Goal: Task Accomplishment & Management: Manage account settings

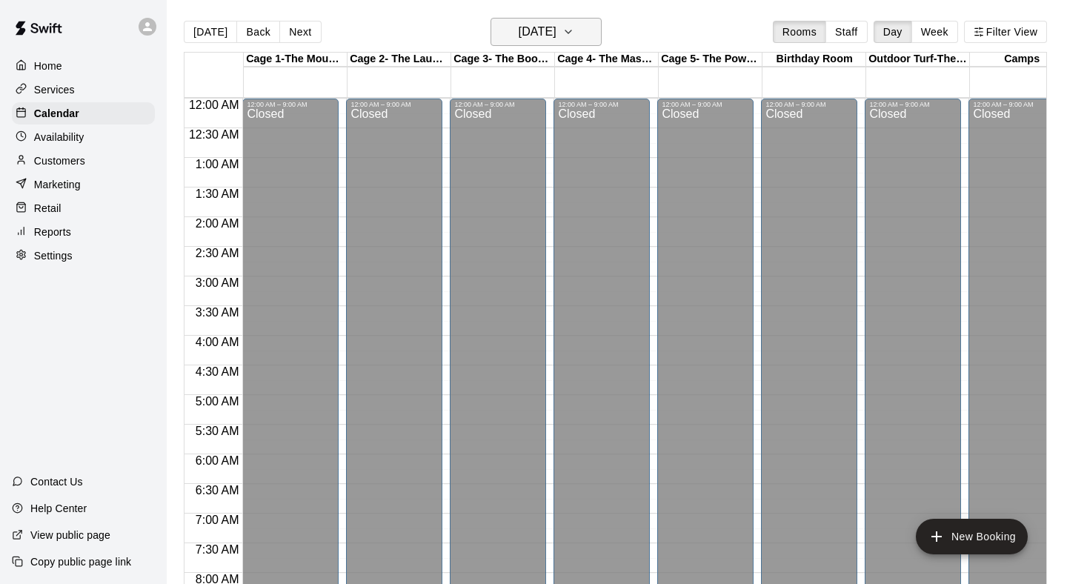
scroll to position [844, 0]
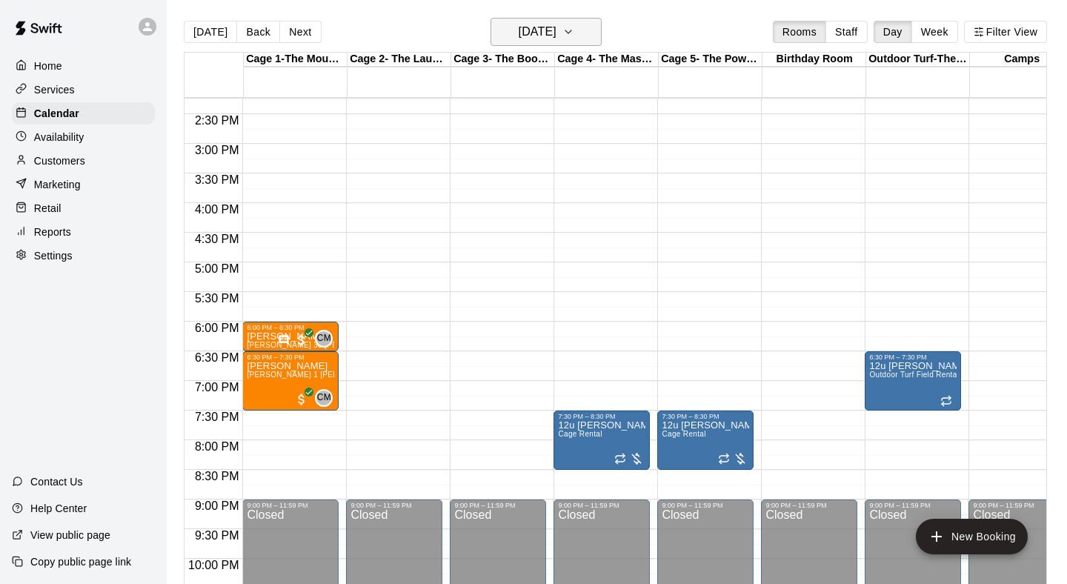
click at [556, 35] on h6 "[DATE]" at bounding box center [538, 31] width 38 height 21
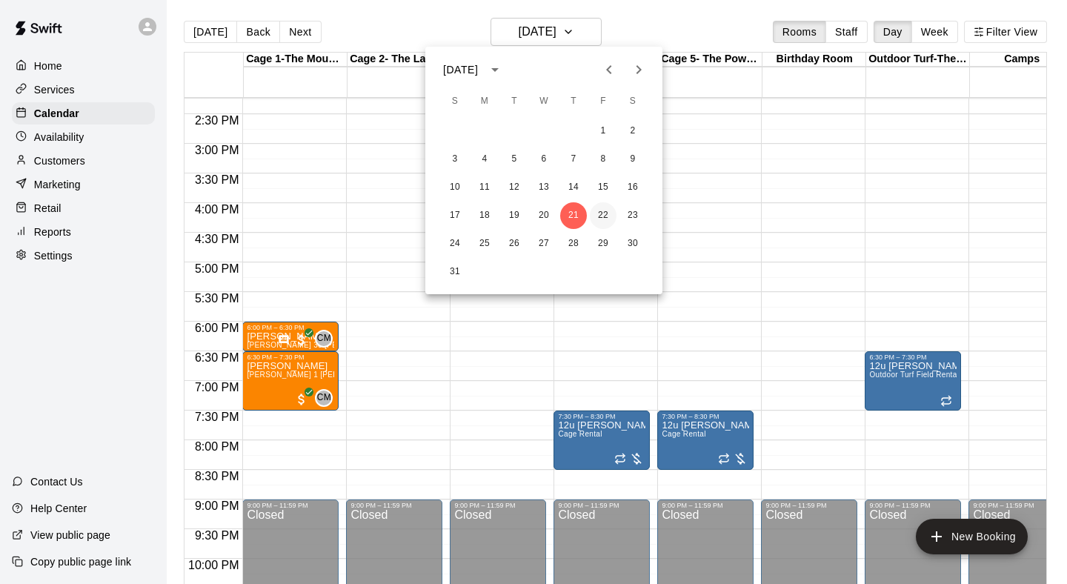
click at [599, 219] on button "22" at bounding box center [603, 215] width 27 height 27
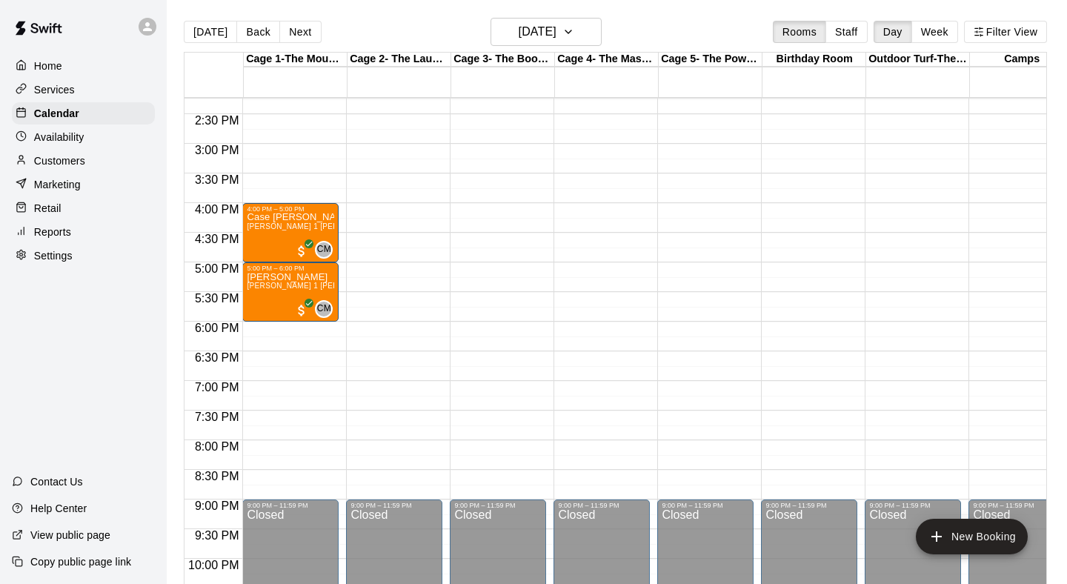
click at [539, 48] on div "[DATE] Back [DATE][DATE] Rooms Staff Day Week Filter View" at bounding box center [615, 35] width 863 height 34
click at [542, 35] on h6 "[DATE]" at bounding box center [538, 31] width 38 height 21
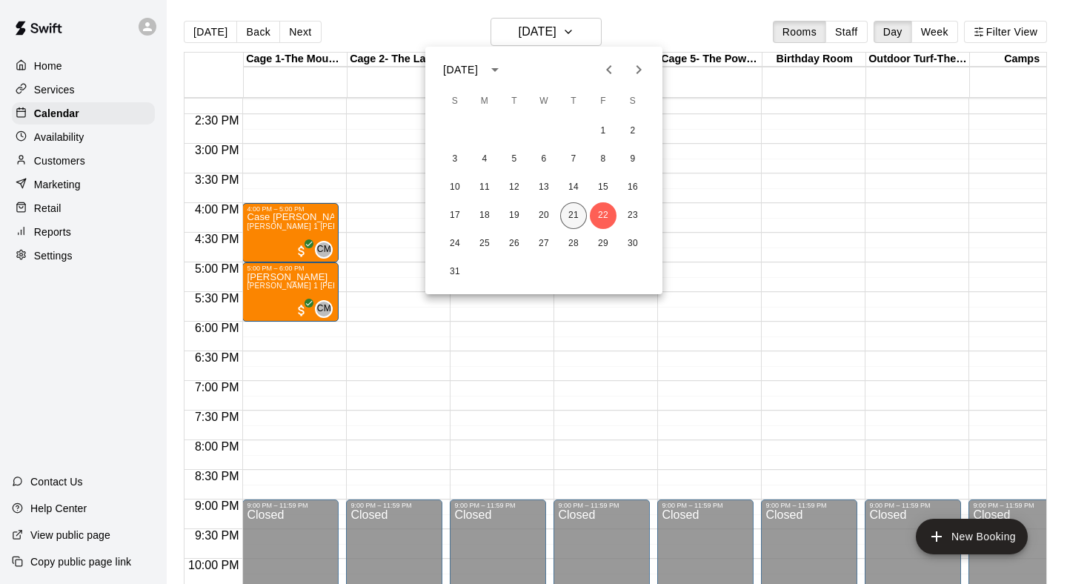
click at [580, 219] on button "21" at bounding box center [573, 215] width 27 height 27
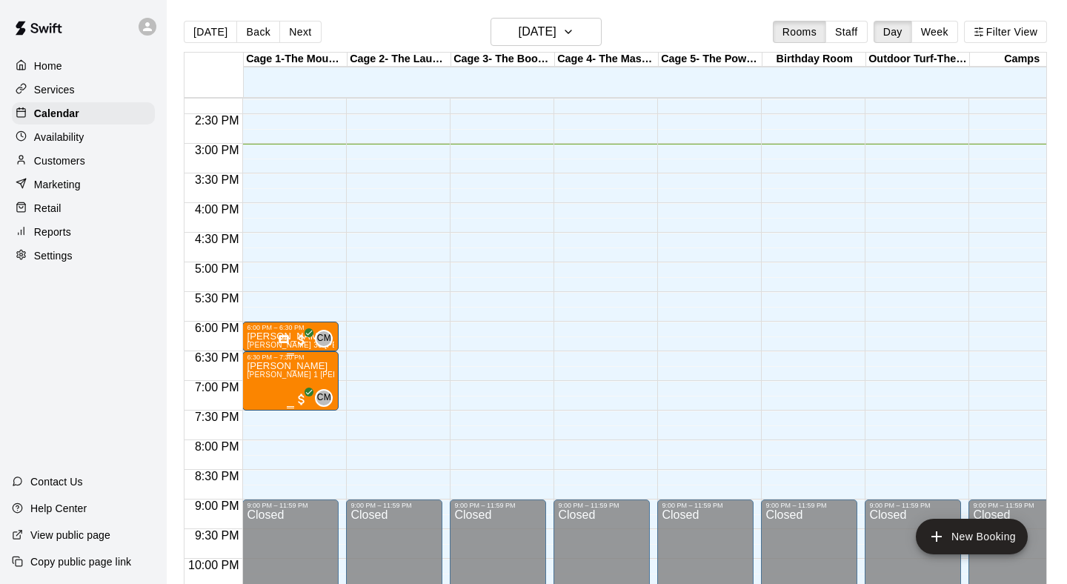
click at [323, 372] on span "[PERSON_NAME] 1 [PERSON_NAME] (pitching, hitting, catching or fielding)" at bounding box center [382, 374] width 270 height 8
click at [265, 385] on icon "edit" at bounding box center [262, 386] width 13 height 13
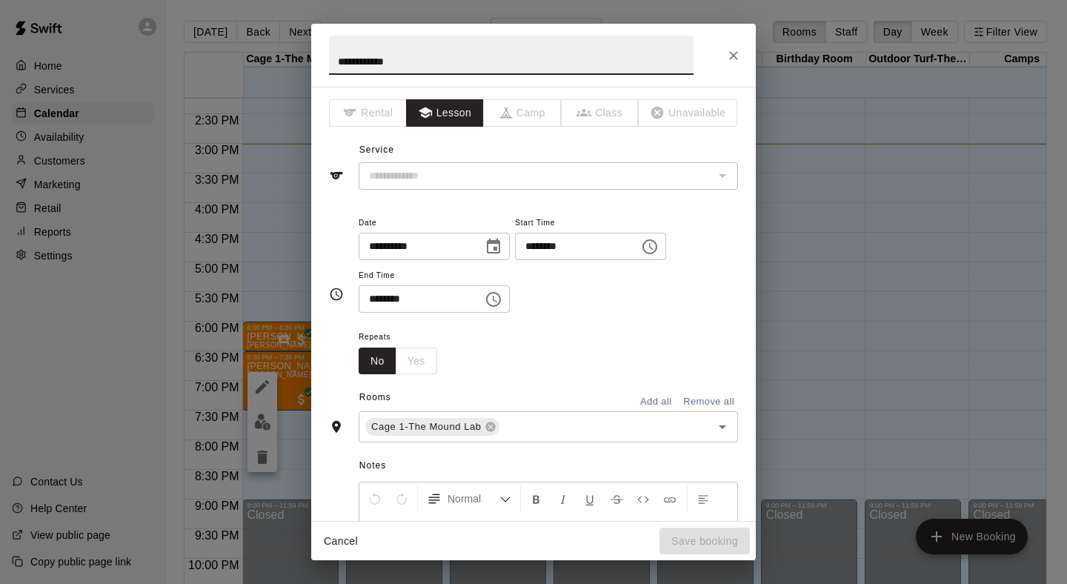
type input "**********"
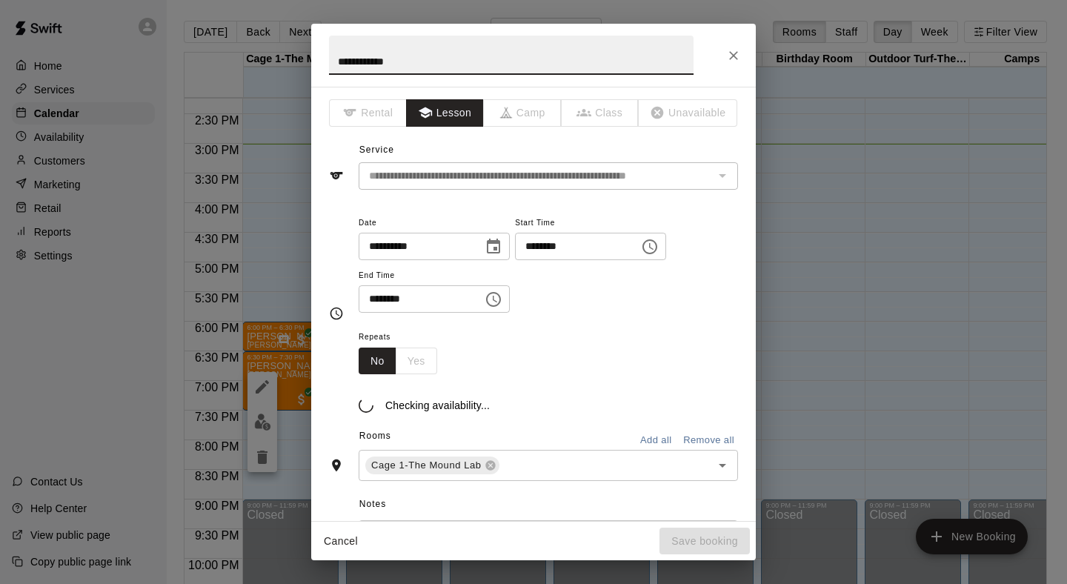
click at [497, 247] on icon "Choose date, selected date is Aug 21, 2025" at bounding box center [494, 247] width 18 height 18
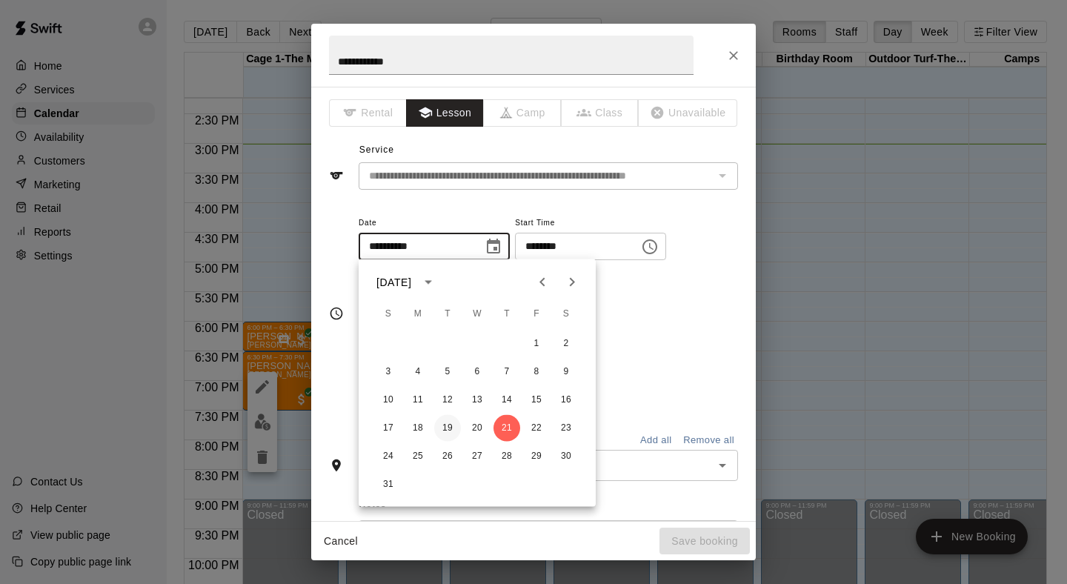
click at [453, 425] on button "19" at bounding box center [447, 428] width 27 height 27
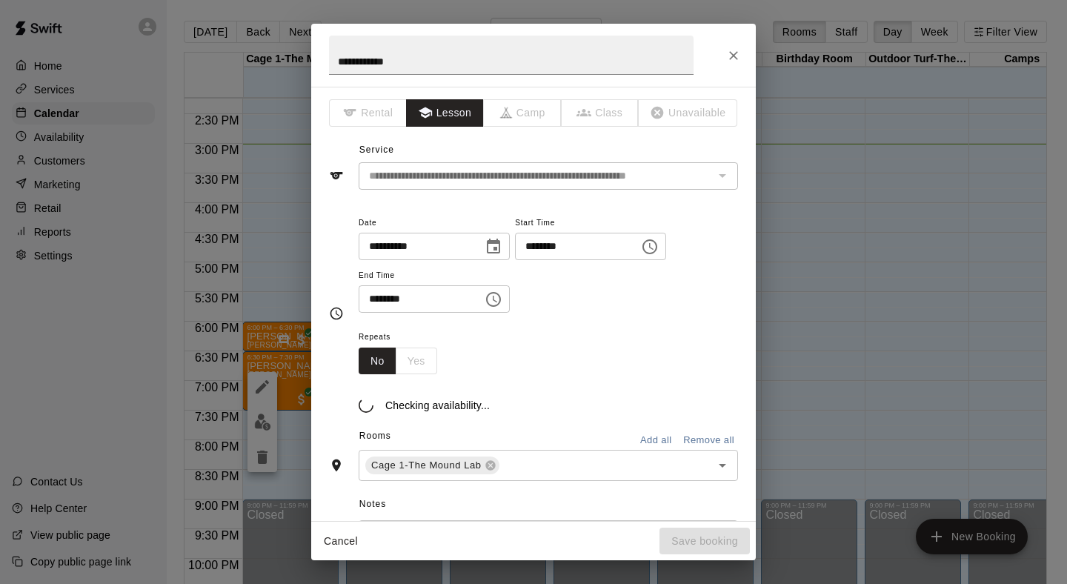
type input "**********"
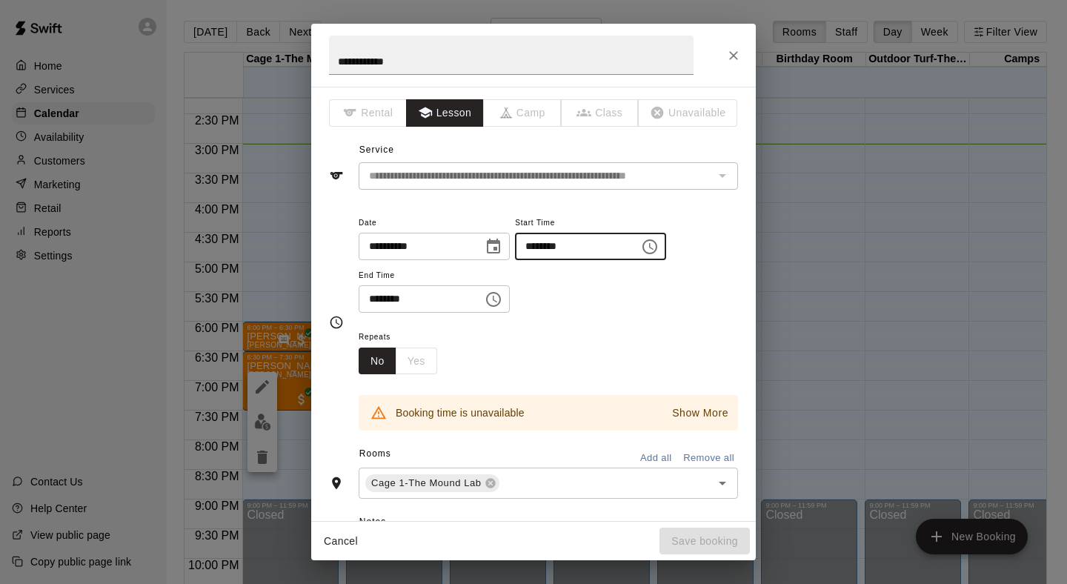
click at [541, 247] on input "********" at bounding box center [572, 246] width 114 height 27
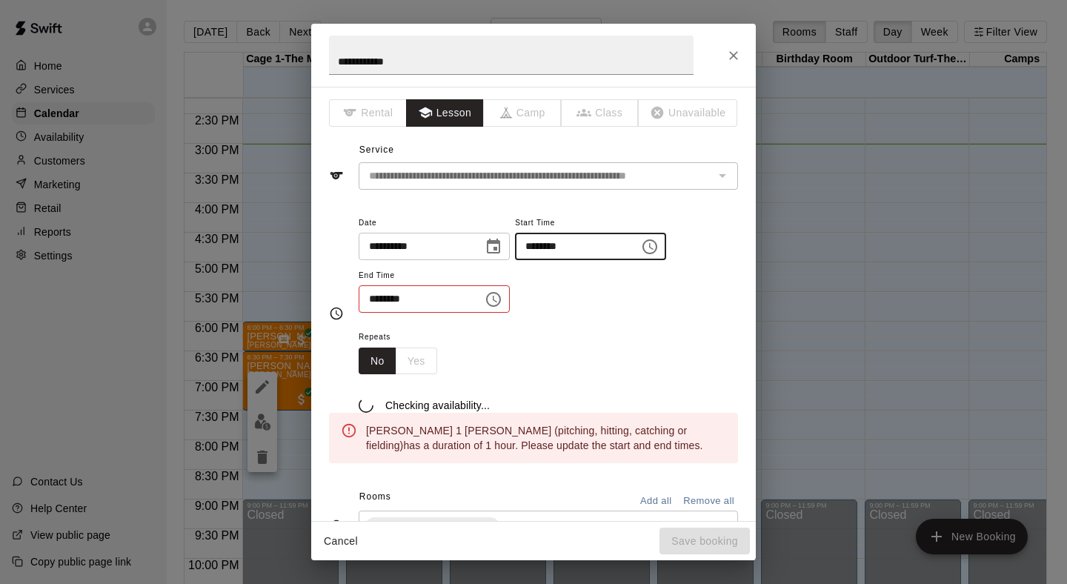
type input "********"
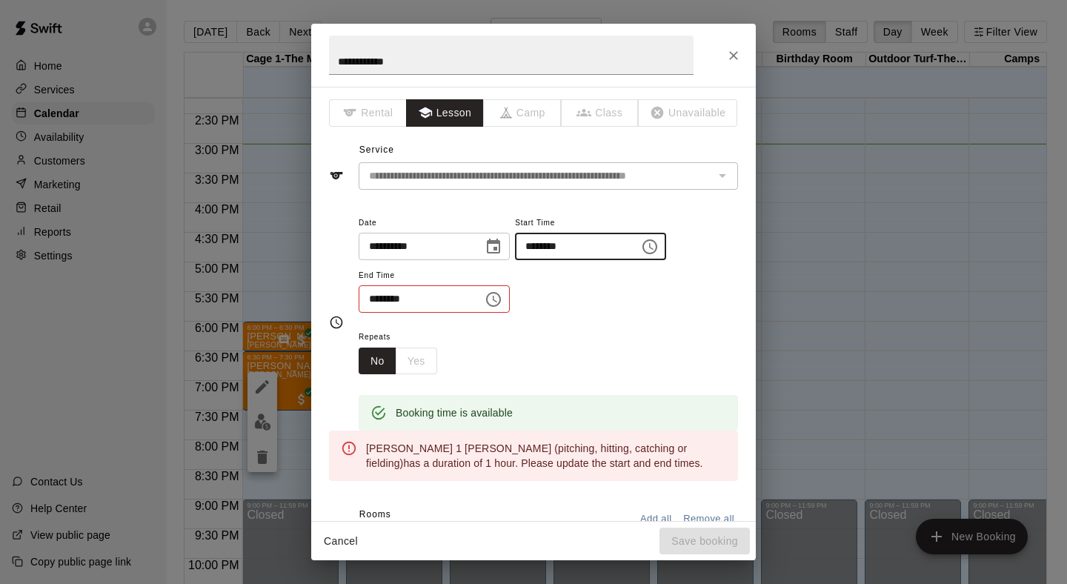
click at [372, 296] on input "********" at bounding box center [416, 298] width 114 height 27
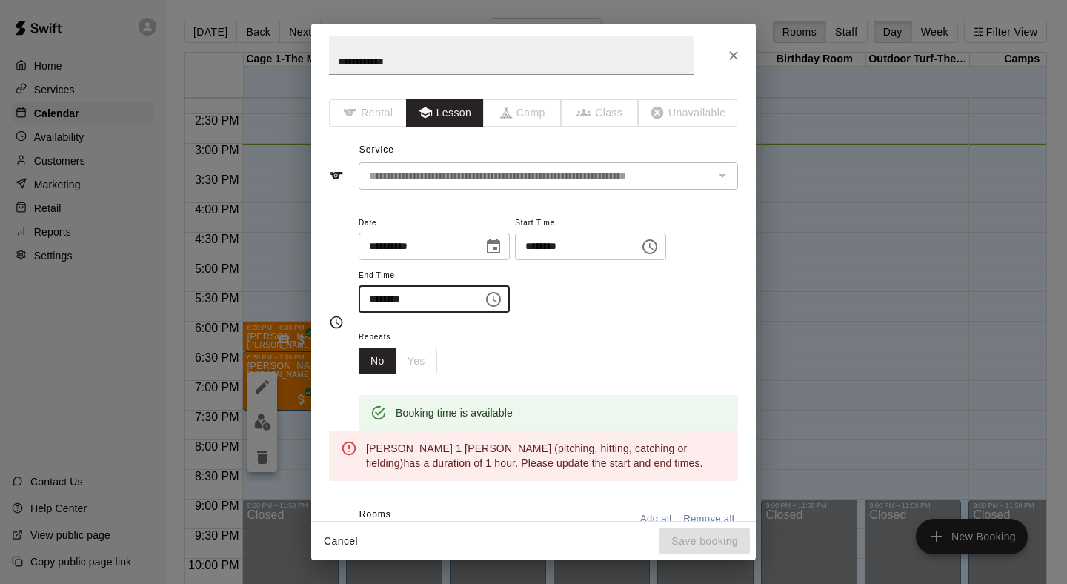
type input "********"
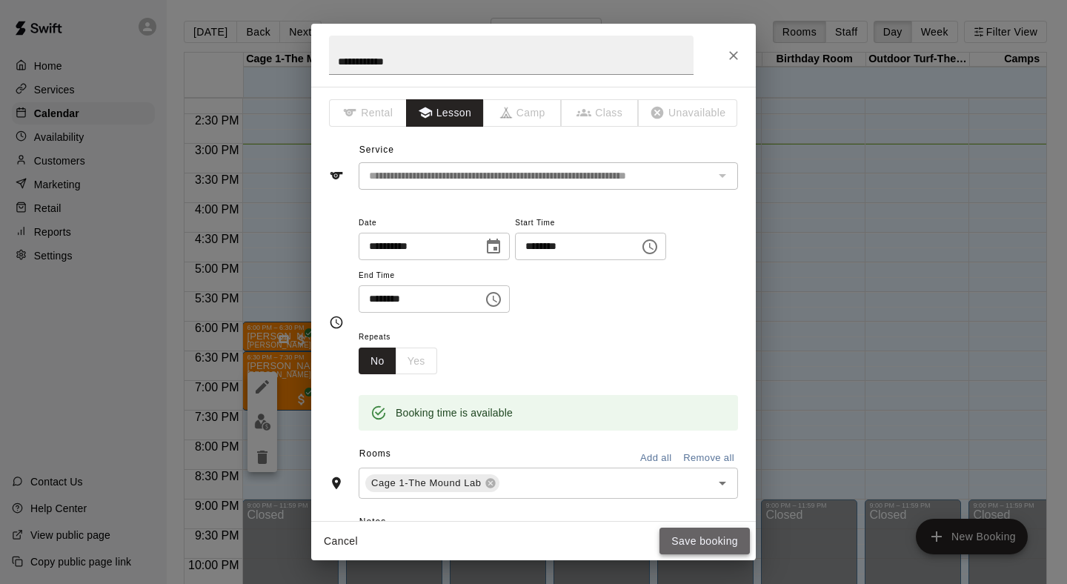
click at [695, 539] on button "Save booking" at bounding box center [704, 541] width 90 height 27
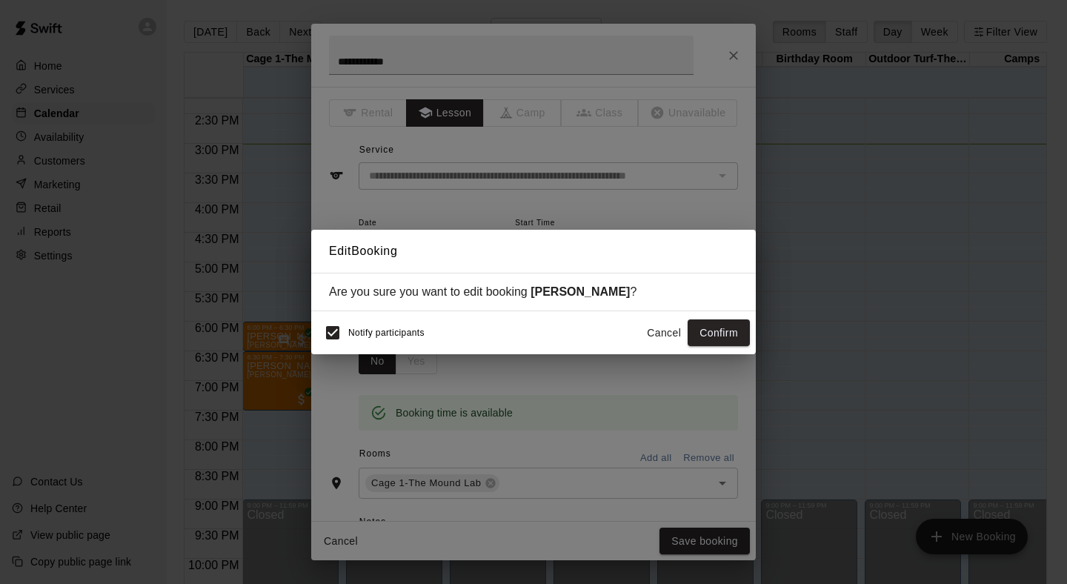
click at [378, 330] on span "Notify participants" at bounding box center [386, 333] width 76 height 10
click at [731, 333] on button "Confirm" at bounding box center [719, 332] width 62 height 27
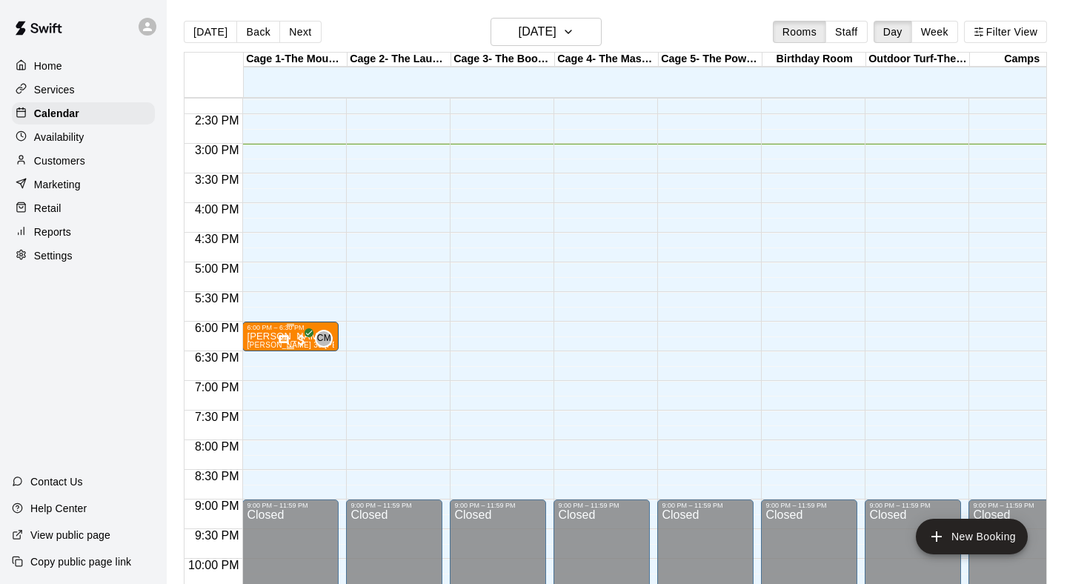
click at [276, 336] on p "[PERSON_NAME]" at bounding box center [290, 336] width 87 height 0
click at [267, 352] on icon "edit" at bounding box center [262, 353] width 18 height 18
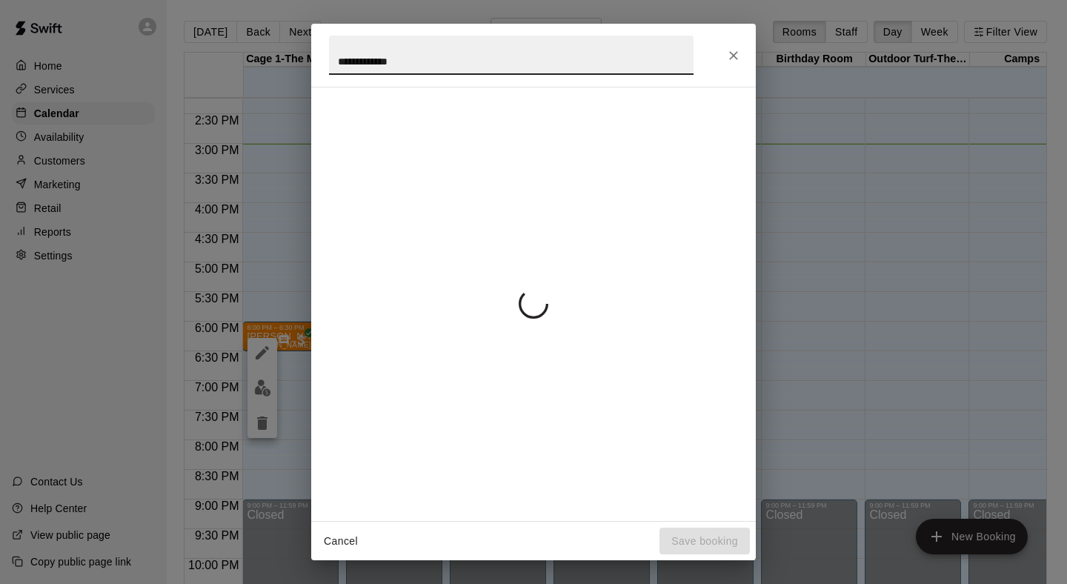
scroll to position [41, 0]
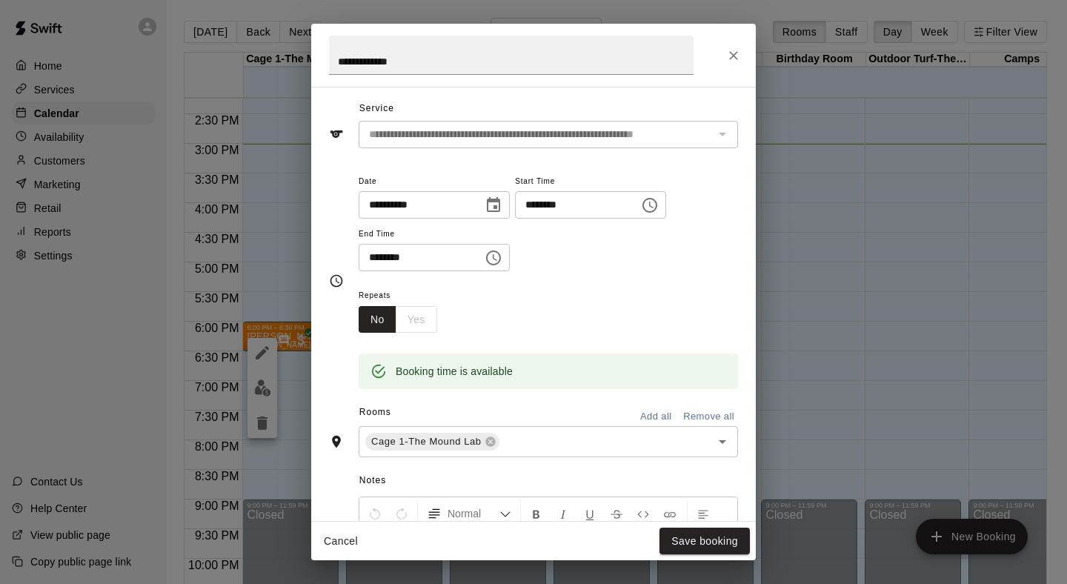
click at [500, 202] on icon "Choose date, selected date is Aug 21, 2025" at bounding box center [494, 205] width 18 height 18
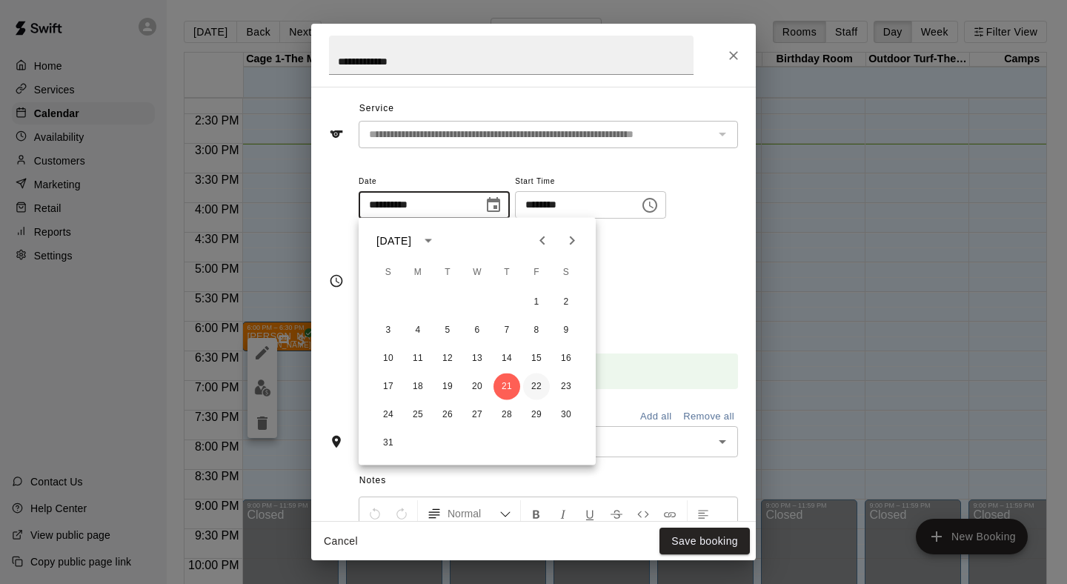
click at [539, 393] on button "22" at bounding box center [536, 386] width 27 height 27
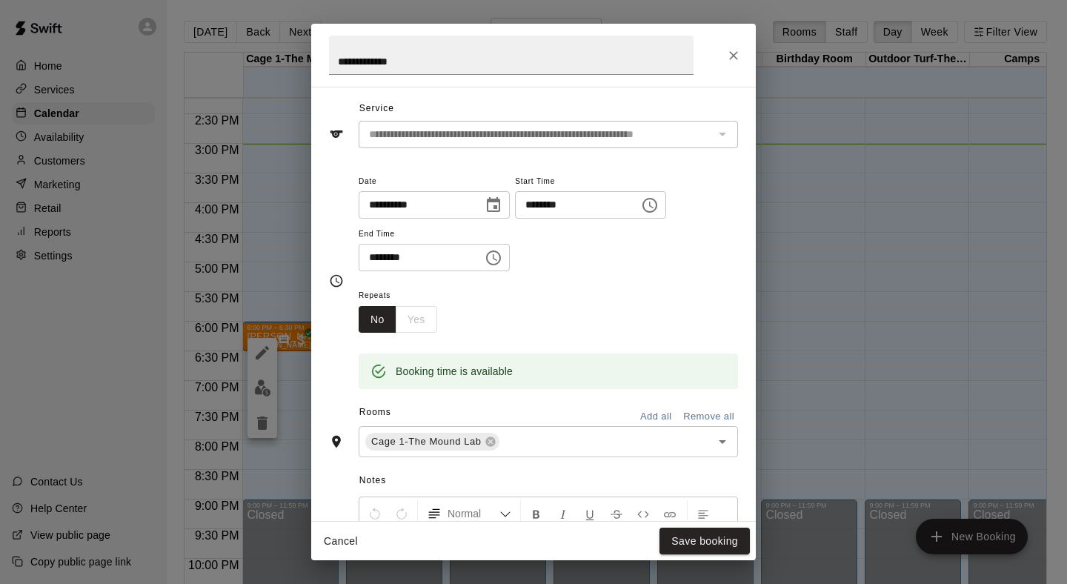
type input "**********"
click at [499, 205] on icon "Choose date, selected date is Aug 22, 2025" at bounding box center [494, 205] width 18 height 18
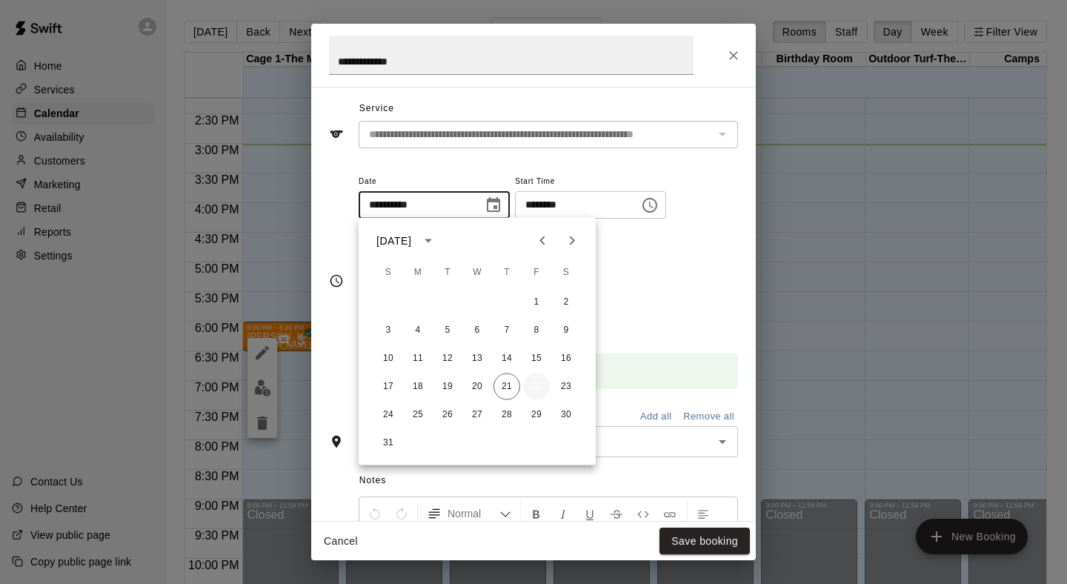
click at [534, 388] on button "22" at bounding box center [536, 386] width 27 height 27
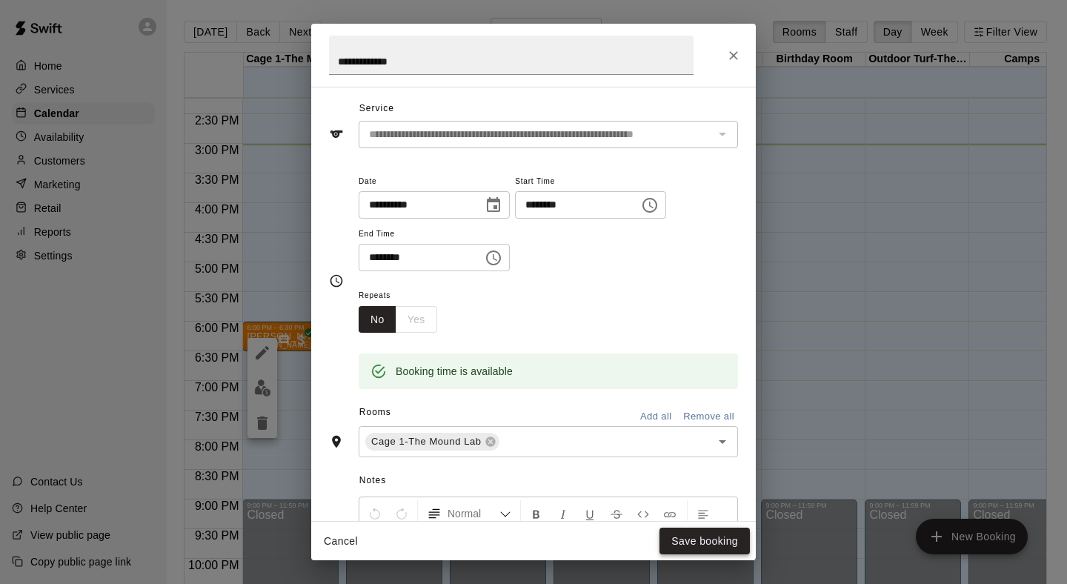
click at [686, 540] on button "Save booking" at bounding box center [704, 541] width 90 height 27
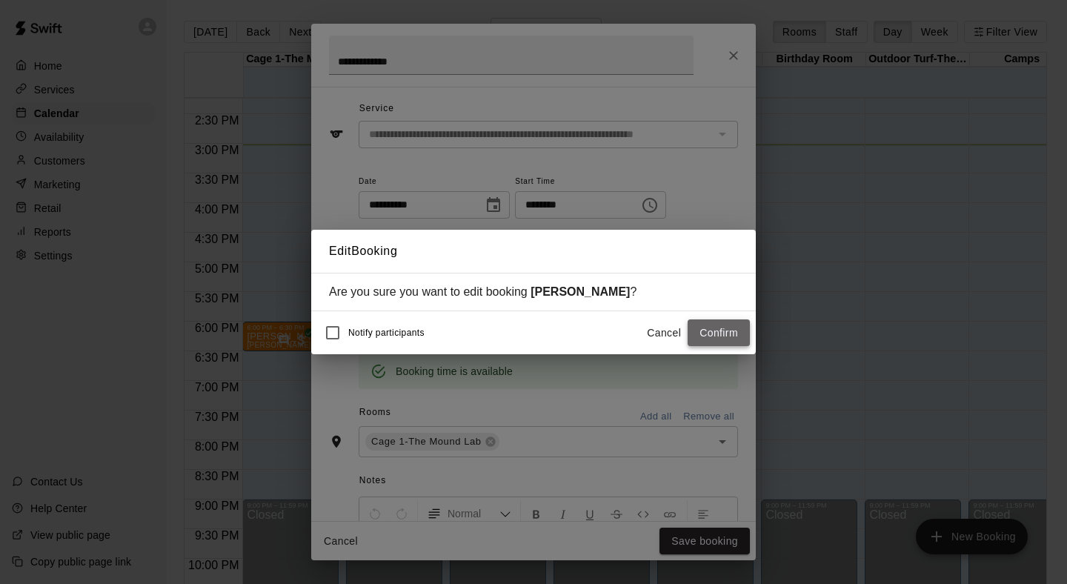
click at [709, 328] on button "Confirm" at bounding box center [719, 332] width 62 height 27
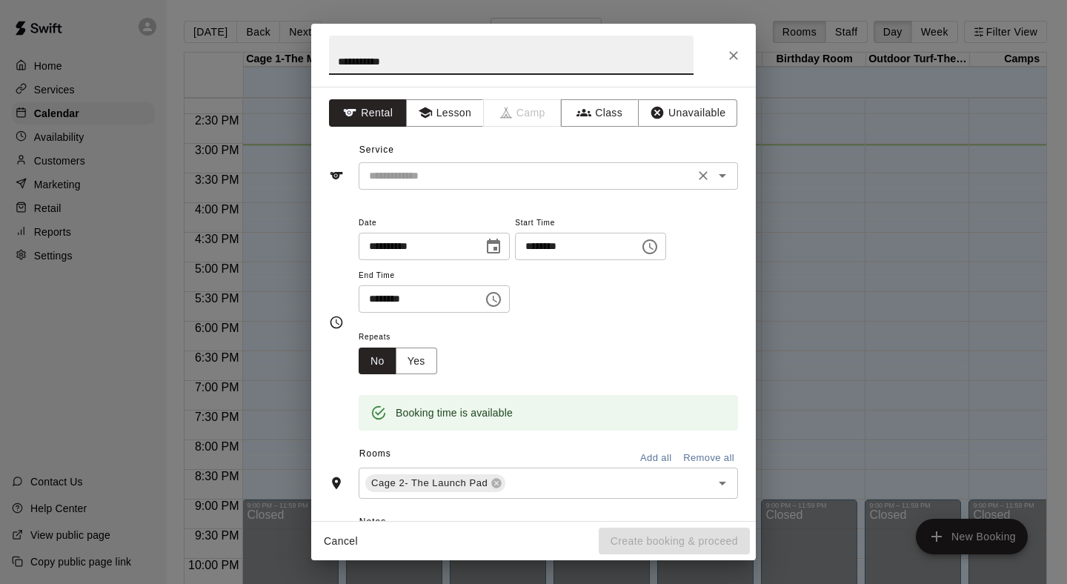
type input "**********"
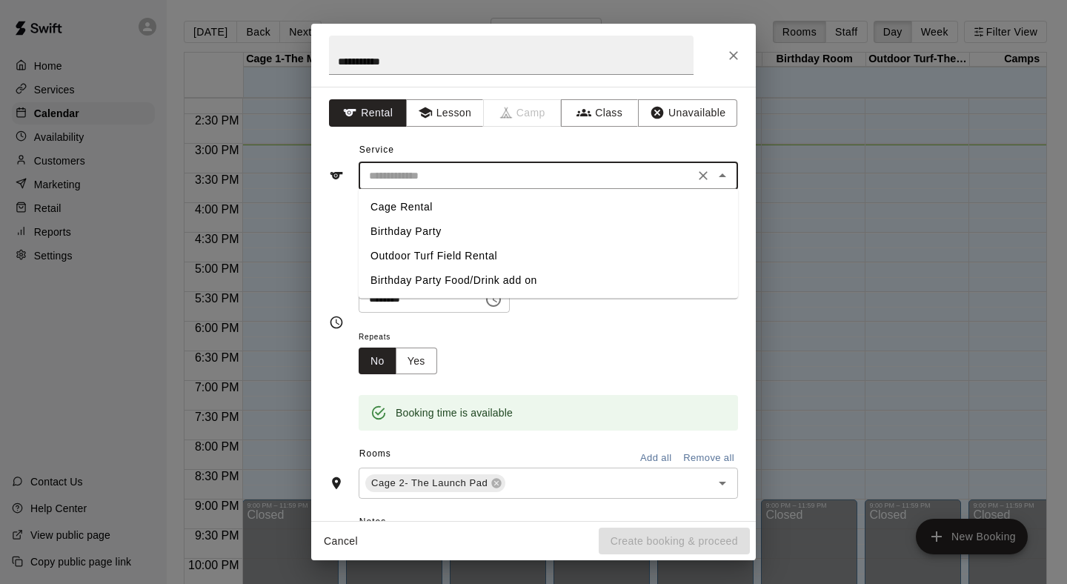
click at [447, 184] on input "text" at bounding box center [526, 176] width 327 height 19
click at [431, 212] on li "Cage Rental" at bounding box center [548, 207] width 379 height 24
type input "**********"
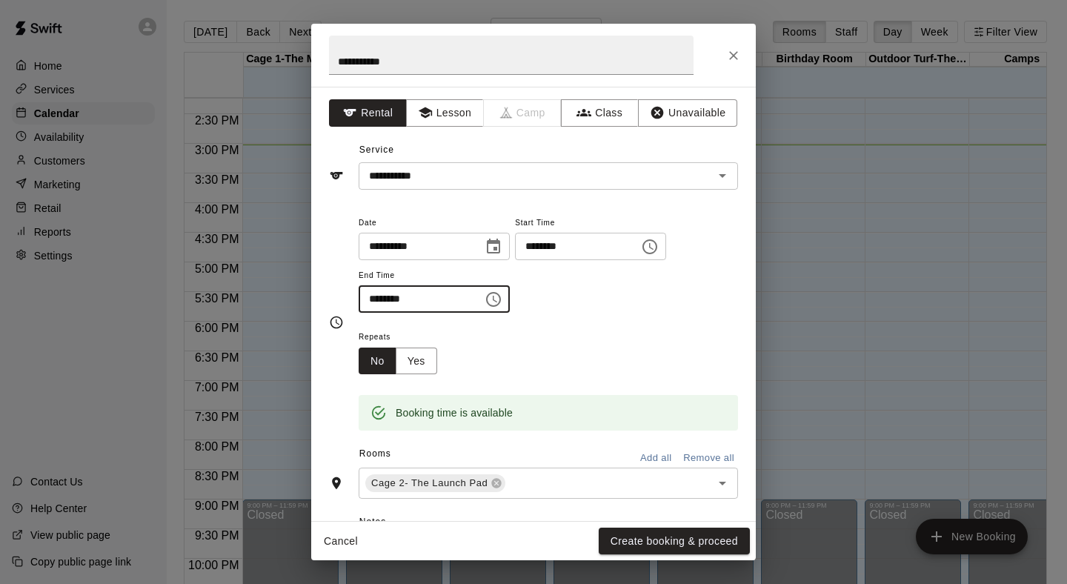
click at [376, 302] on input "********" at bounding box center [416, 298] width 114 height 27
type input "********"
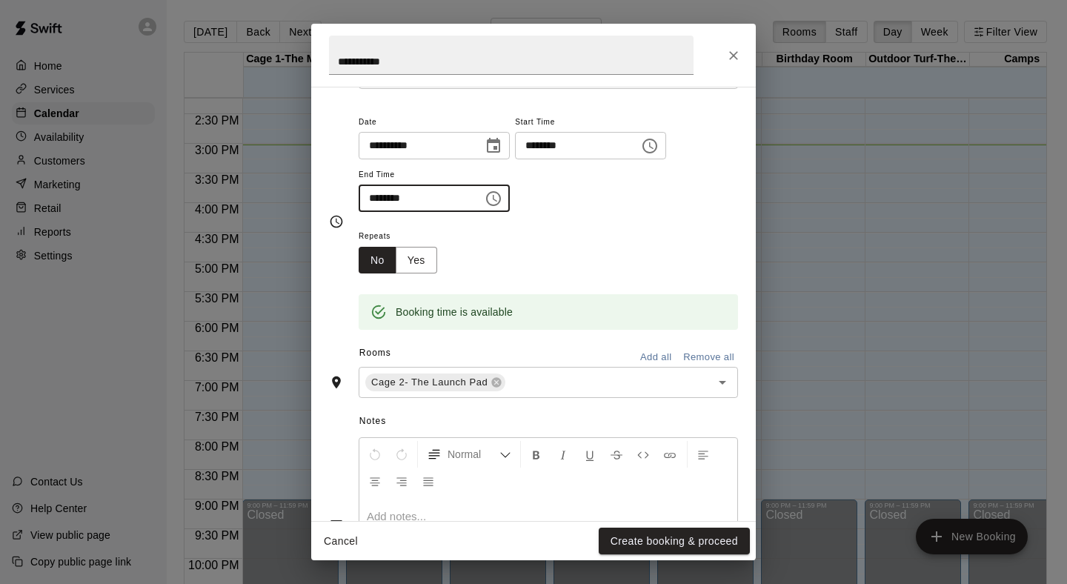
scroll to position [110, 0]
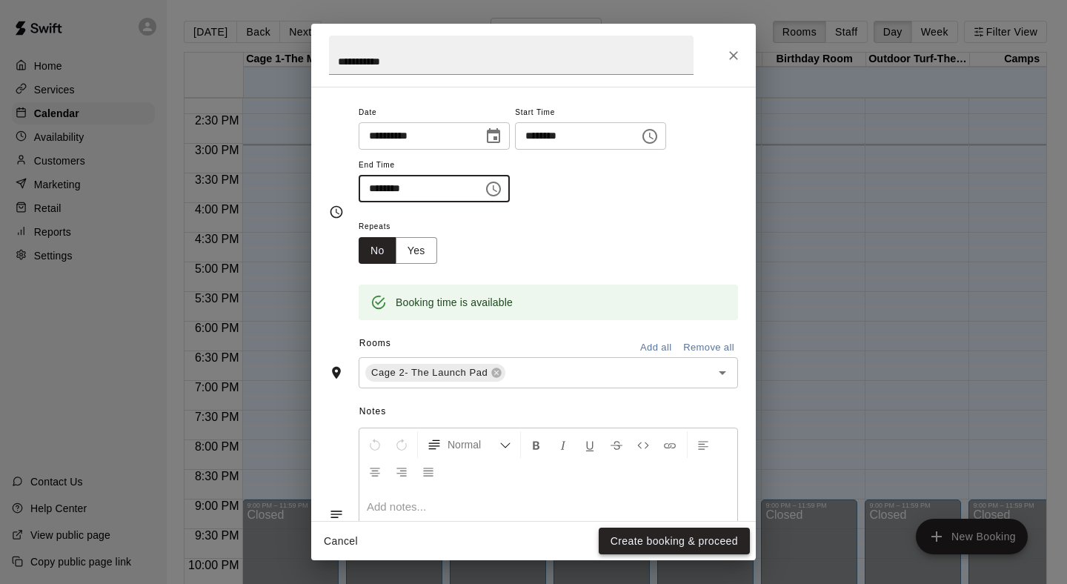
click at [645, 543] on button "Create booking & proceed" at bounding box center [674, 541] width 151 height 27
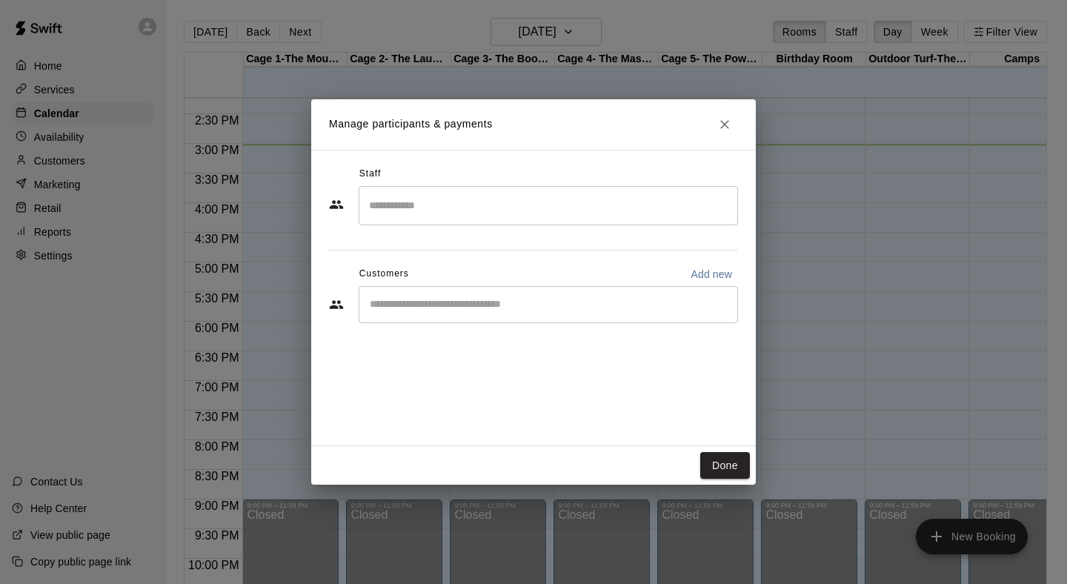
click at [536, 199] on input "Search staff" at bounding box center [548, 206] width 366 height 26
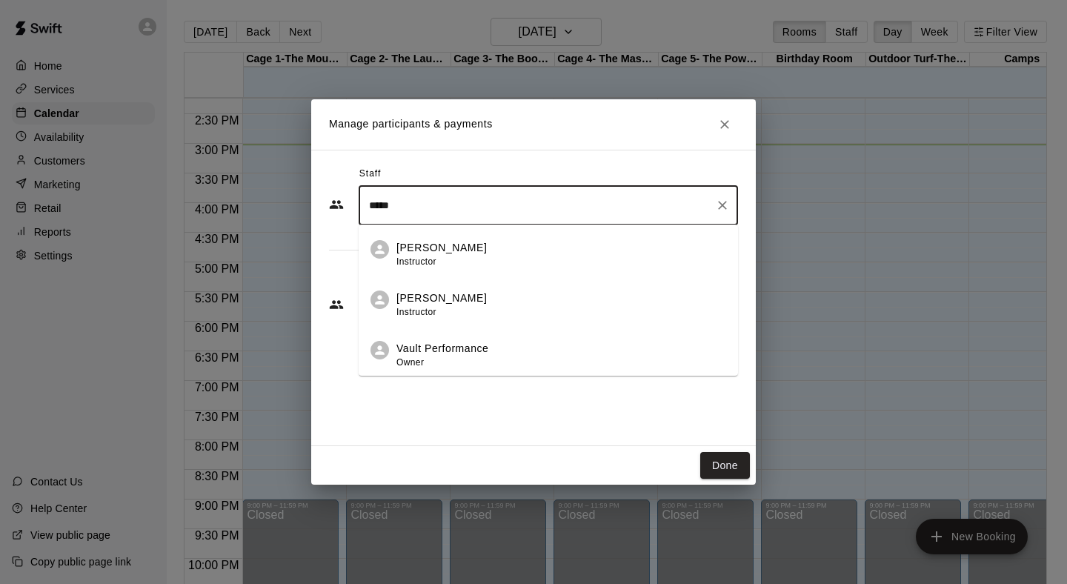
click at [459, 358] on div "Vault Performance Owner" at bounding box center [442, 355] width 92 height 29
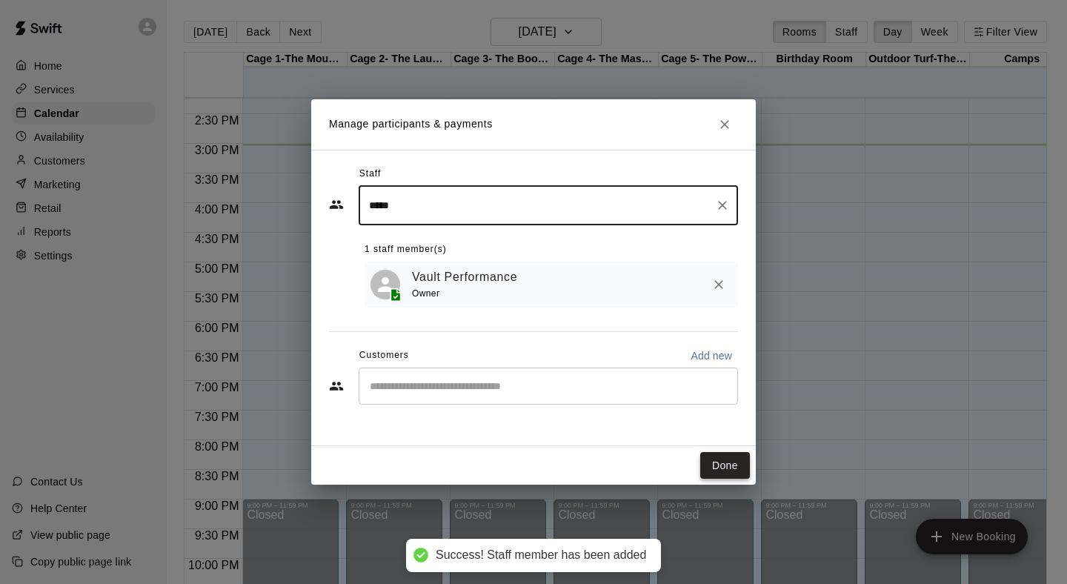
type input "*****"
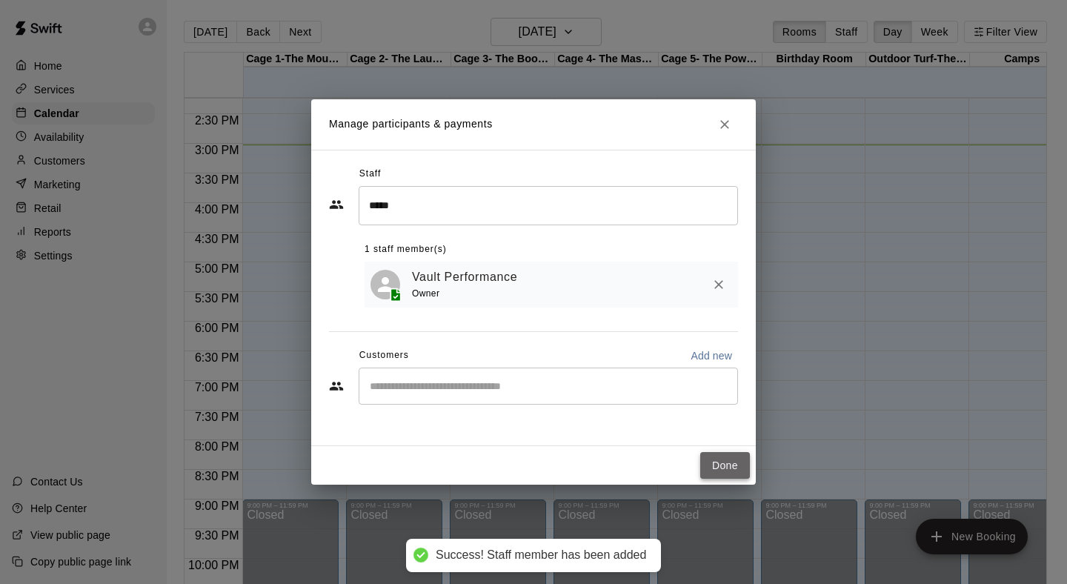
click at [733, 468] on button "Done" at bounding box center [725, 465] width 50 height 27
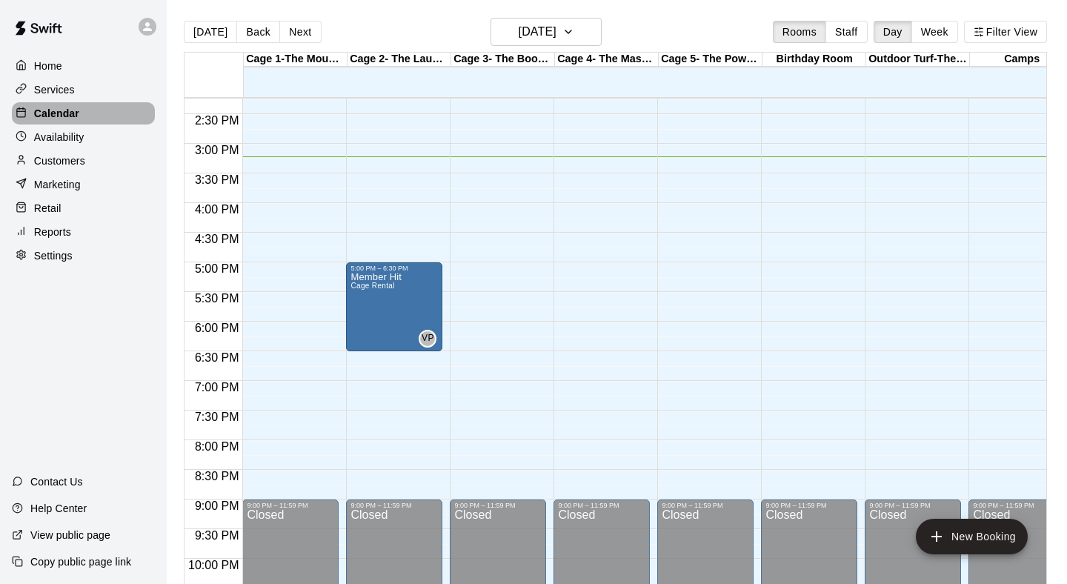
click at [58, 108] on p "Calendar" at bounding box center [56, 113] width 45 height 15
click at [932, 28] on button "Week" at bounding box center [934, 32] width 47 height 22
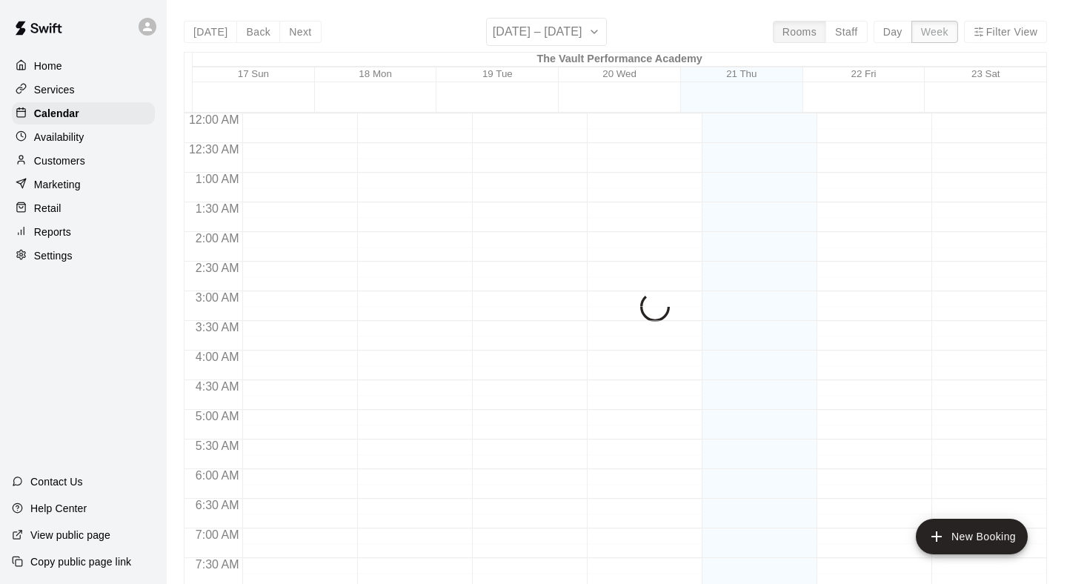
scroll to position [904, 0]
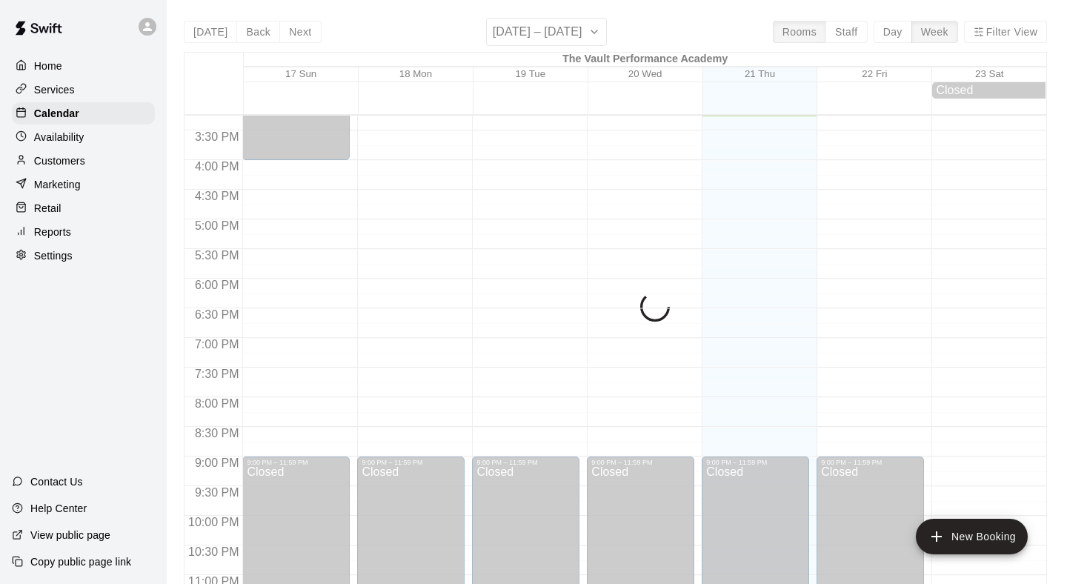
click at [551, 33] on div "[DATE] Back Next [DATE] – [DATE] Rooms Staff Day Week Filter View The Vault Per…" at bounding box center [615, 310] width 863 height 584
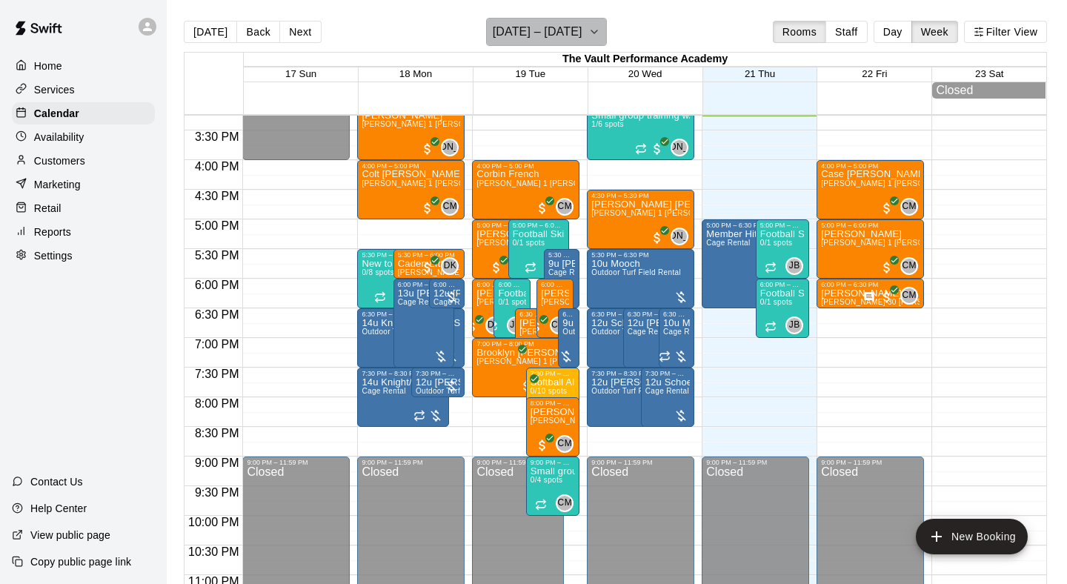
click at [551, 33] on h6 "[DATE] – [DATE]" at bounding box center [538, 31] width 90 height 21
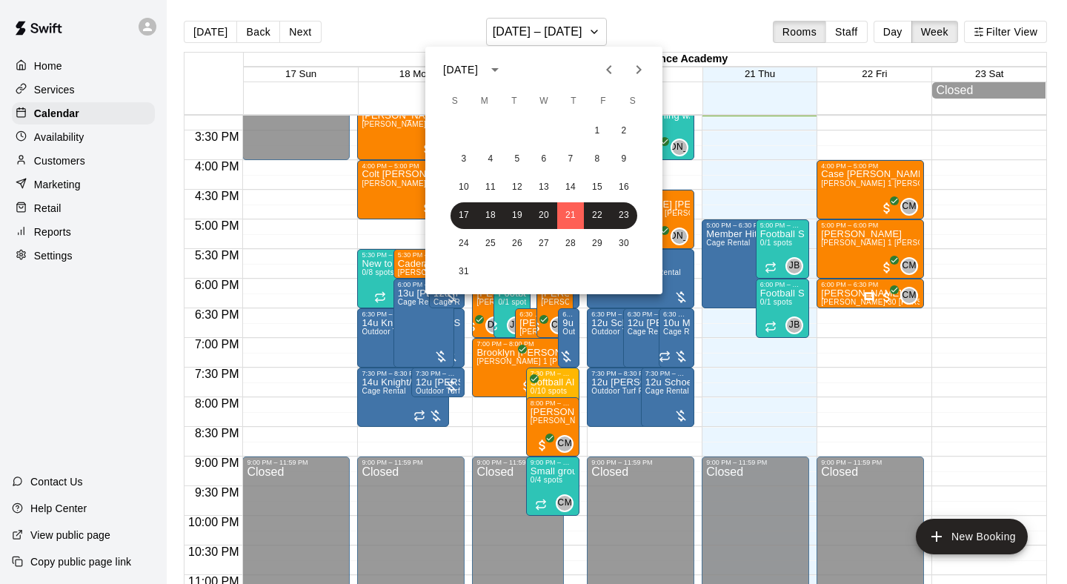
click at [504, 72] on icon "calendar view is open, switch to year view" at bounding box center [495, 70] width 18 height 18
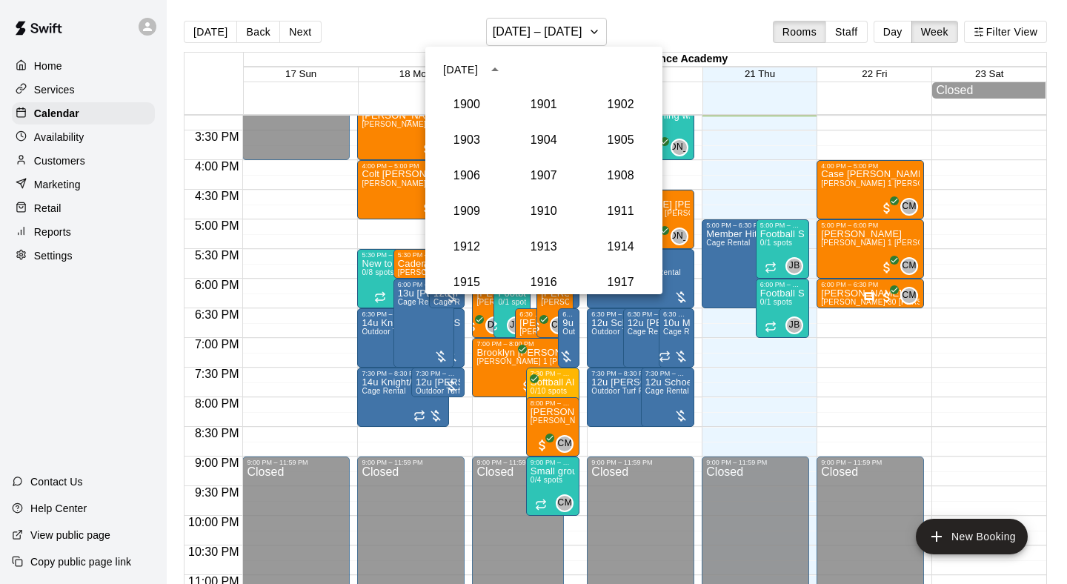
scroll to position [1372, 0]
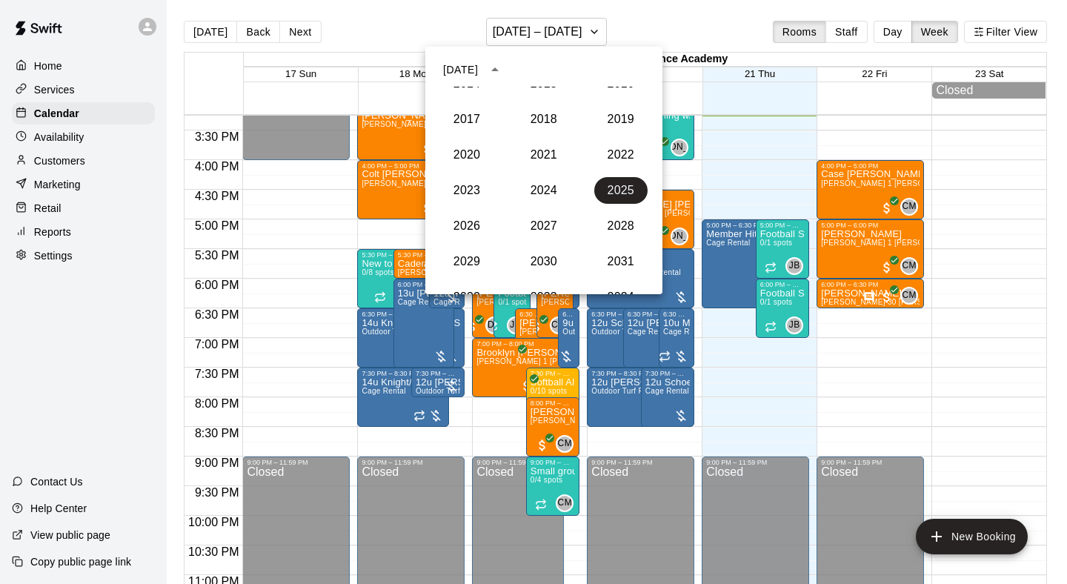
click at [478, 68] on div "[DATE]" at bounding box center [460, 70] width 35 height 16
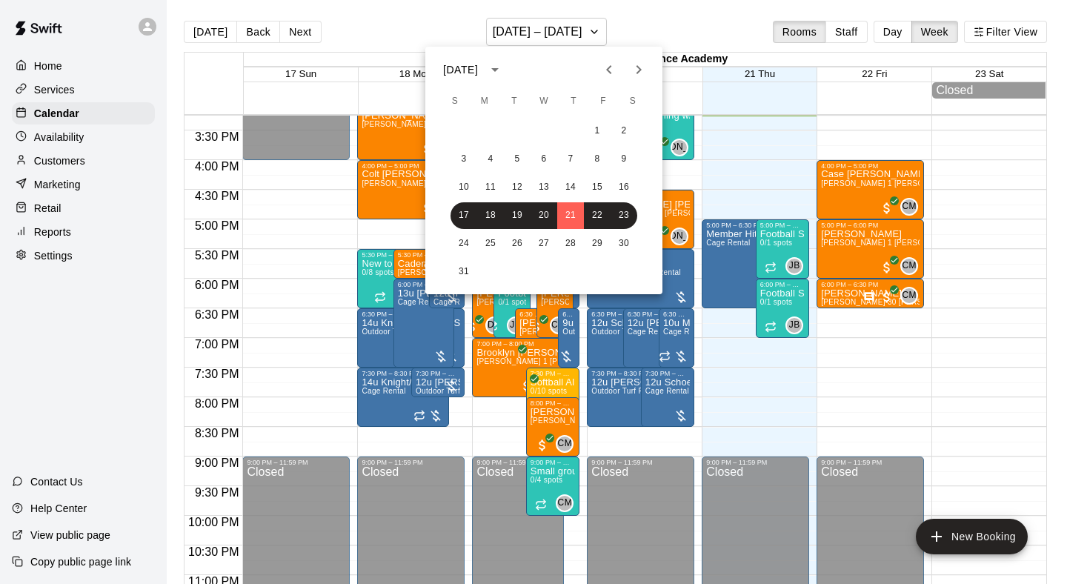
click at [478, 68] on div "[DATE]" at bounding box center [460, 70] width 35 height 16
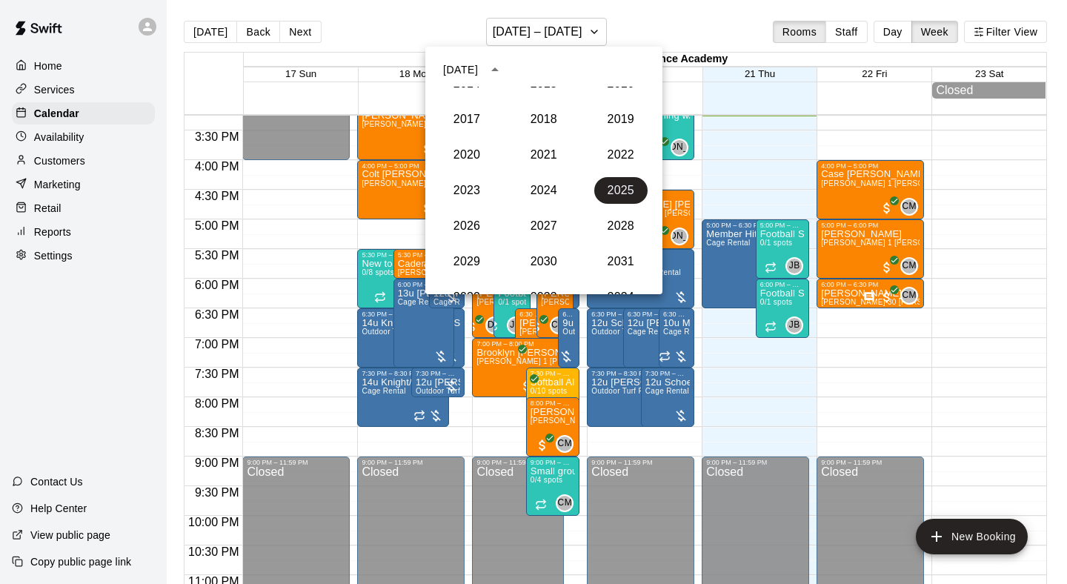
click at [466, 70] on div "[DATE]" at bounding box center [460, 70] width 35 height 16
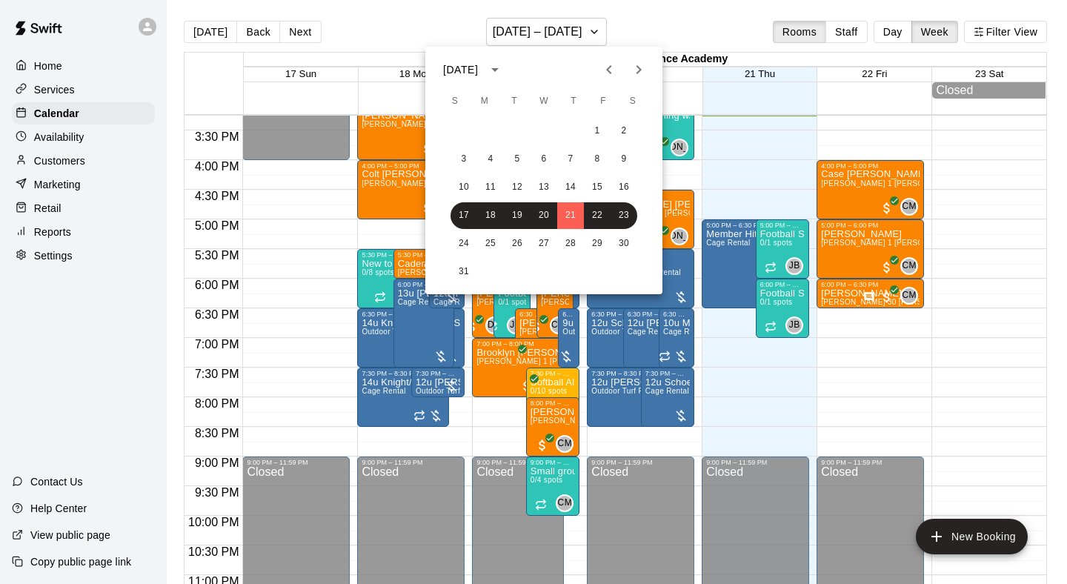
click at [617, 71] on icon "Previous month" at bounding box center [609, 70] width 18 height 18
click at [465, 185] on button "13" at bounding box center [464, 187] width 27 height 27
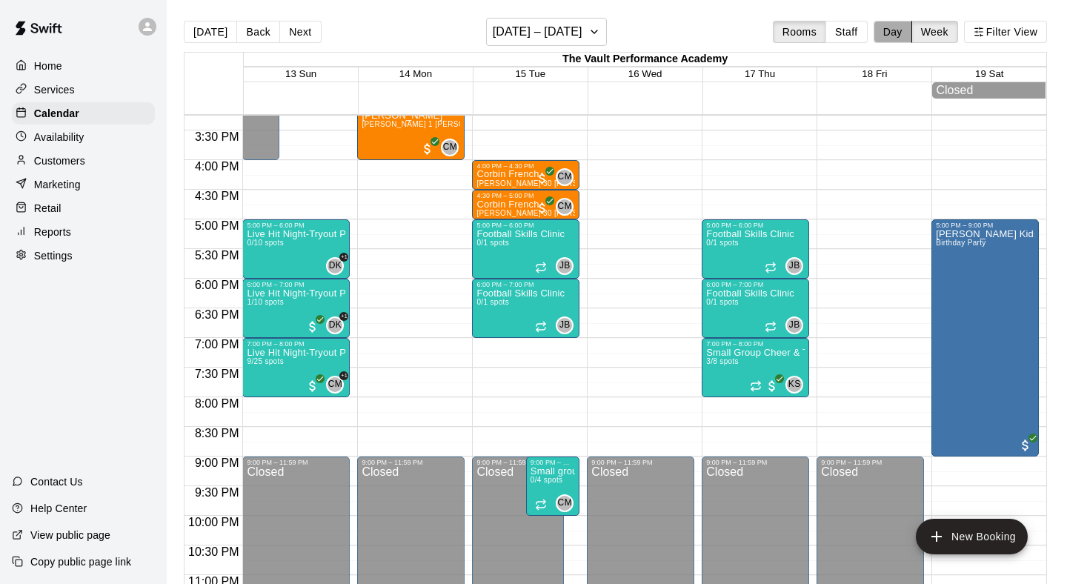
click at [891, 39] on button "Day" at bounding box center [893, 32] width 39 height 22
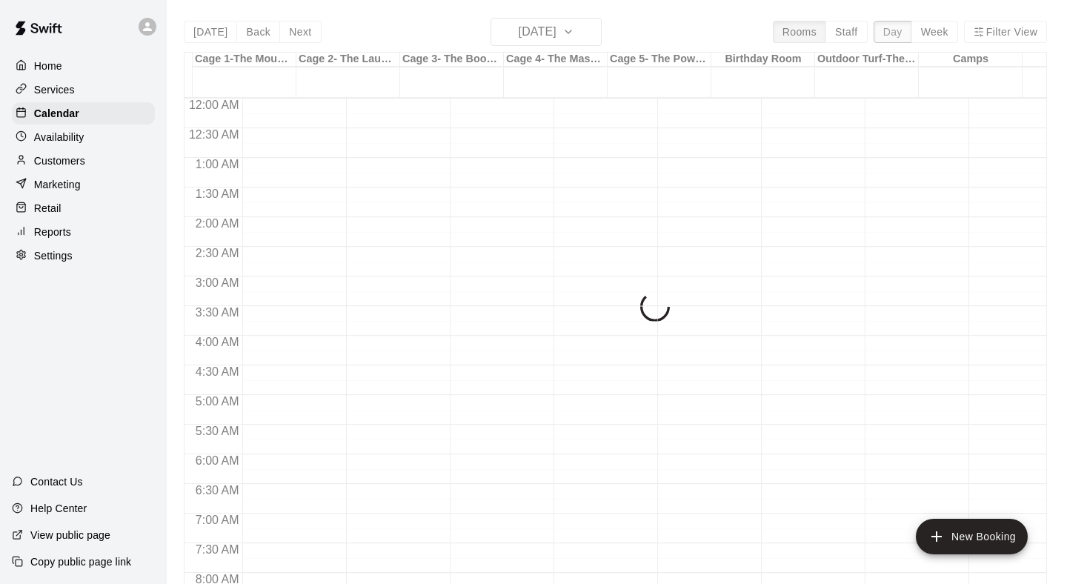
scroll to position [904, 0]
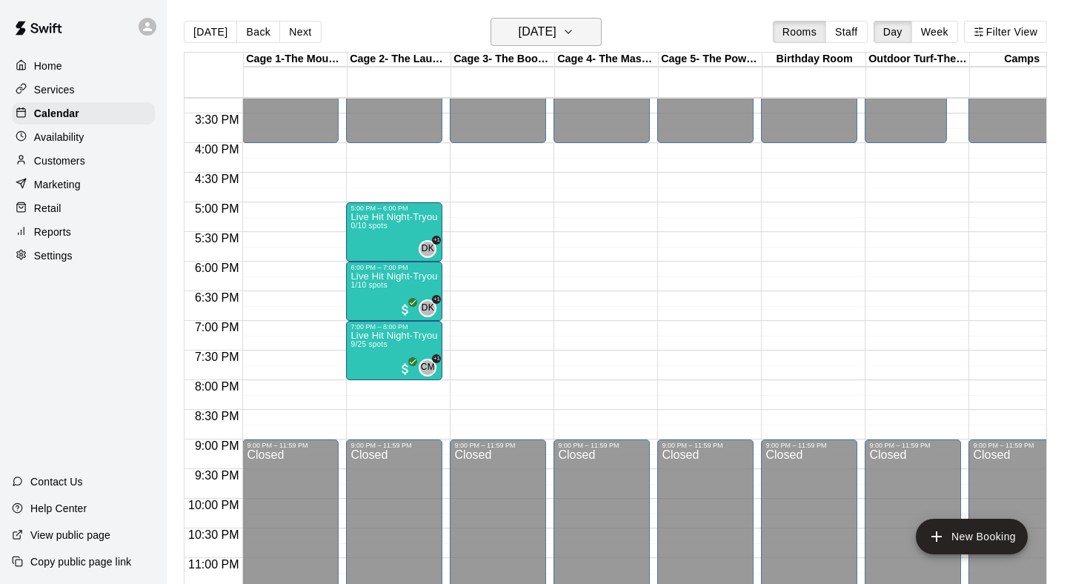
click at [528, 38] on h6 "[DATE]" at bounding box center [538, 31] width 38 height 21
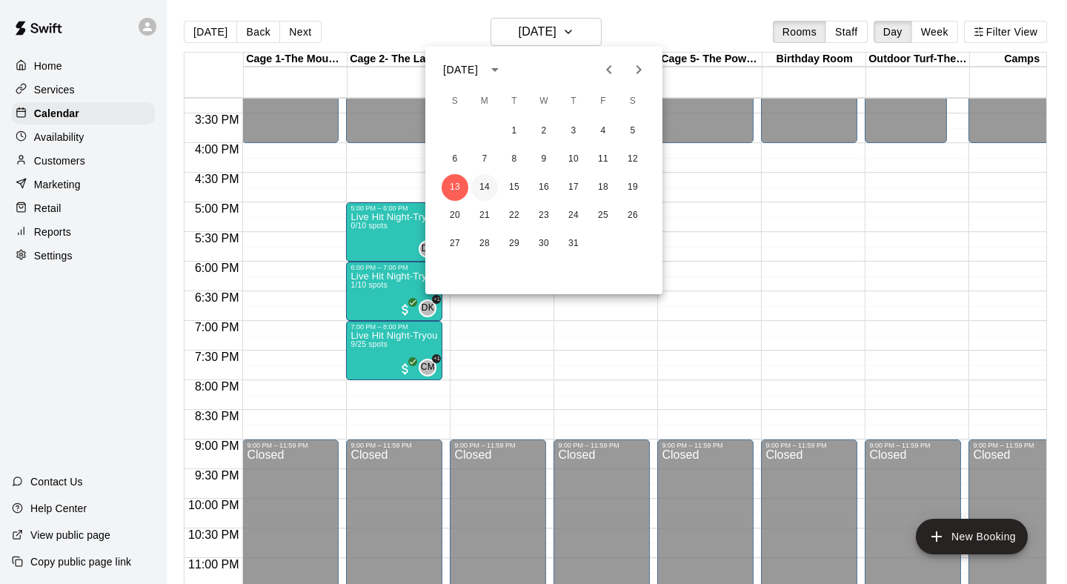
click at [485, 179] on button "14" at bounding box center [484, 187] width 27 height 27
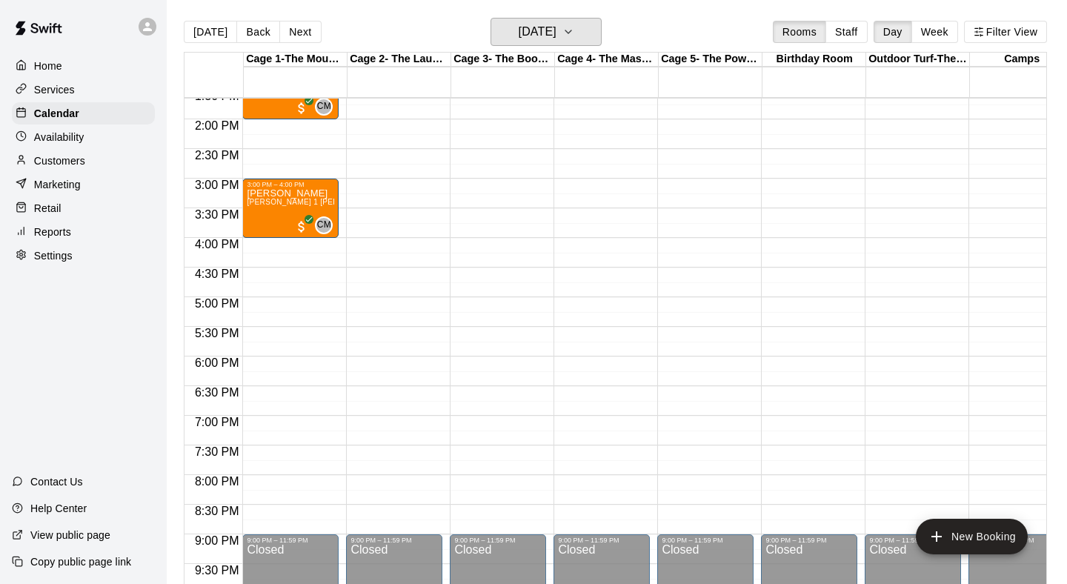
scroll to position [788, 0]
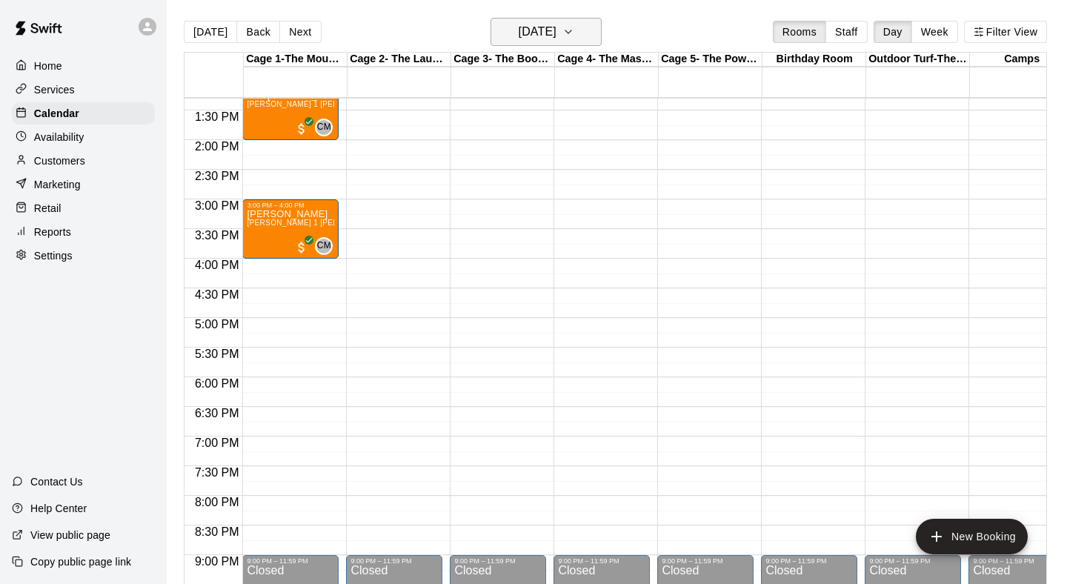
click at [536, 28] on h6 "[DATE]" at bounding box center [538, 31] width 38 height 21
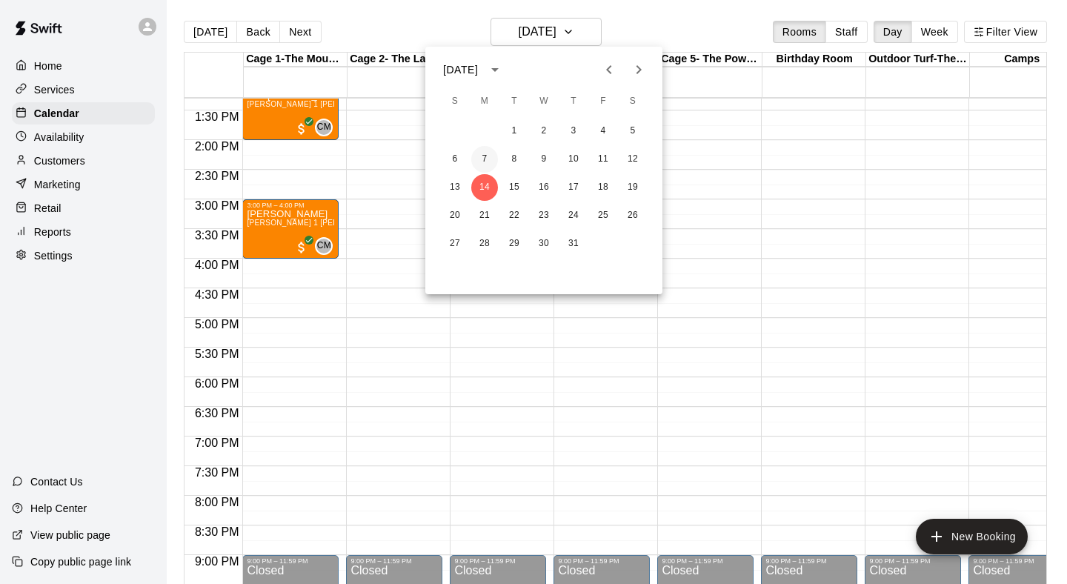
click at [487, 161] on button "7" at bounding box center [484, 159] width 27 height 27
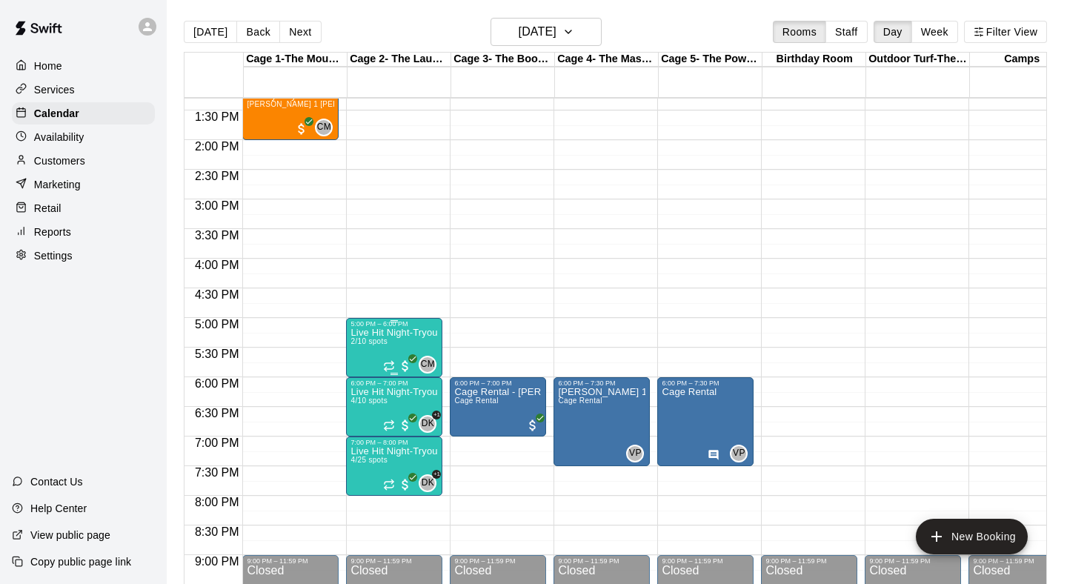
click at [392, 333] on p "Live Hit Night-Tryout Prep 7u-9u" at bounding box center [393, 333] width 87 height 0
click at [404, 285] on div at bounding box center [533, 292] width 1067 height 584
click at [574, 29] on icon "button" at bounding box center [568, 32] width 12 height 18
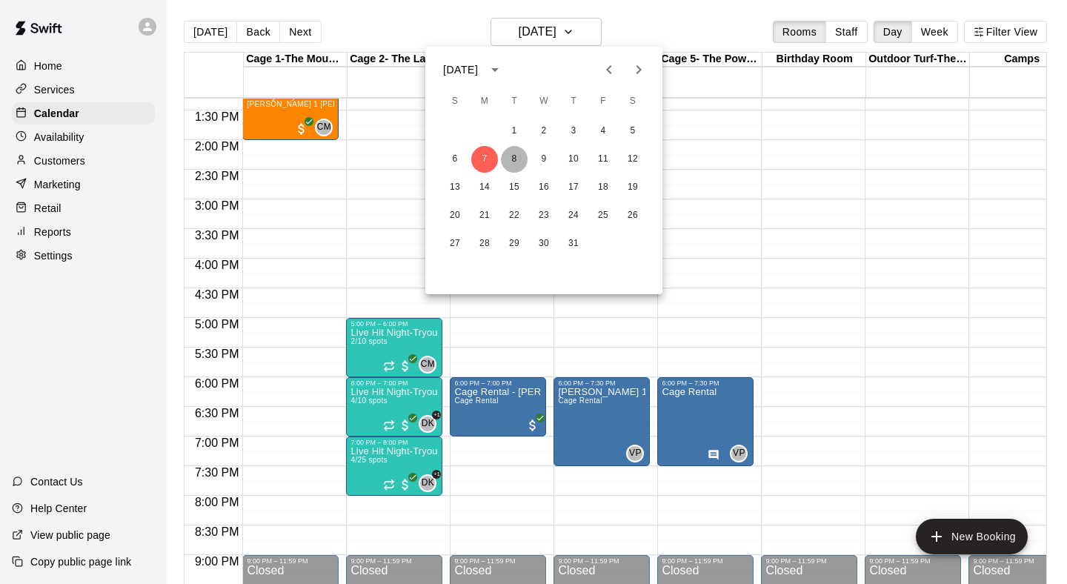
click at [509, 167] on button "8" at bounding box center [514, 159] width 27 height 27
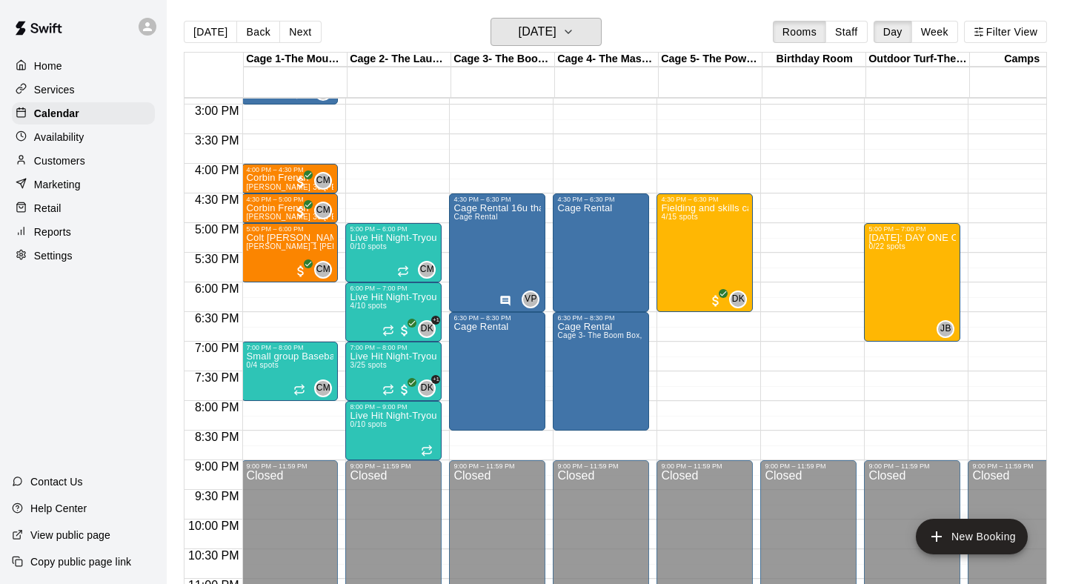
scroll to position [0, 1]
click at [519, 24] on h6 "[DATE]" at bounding box center [538, 31] width 38 height 21
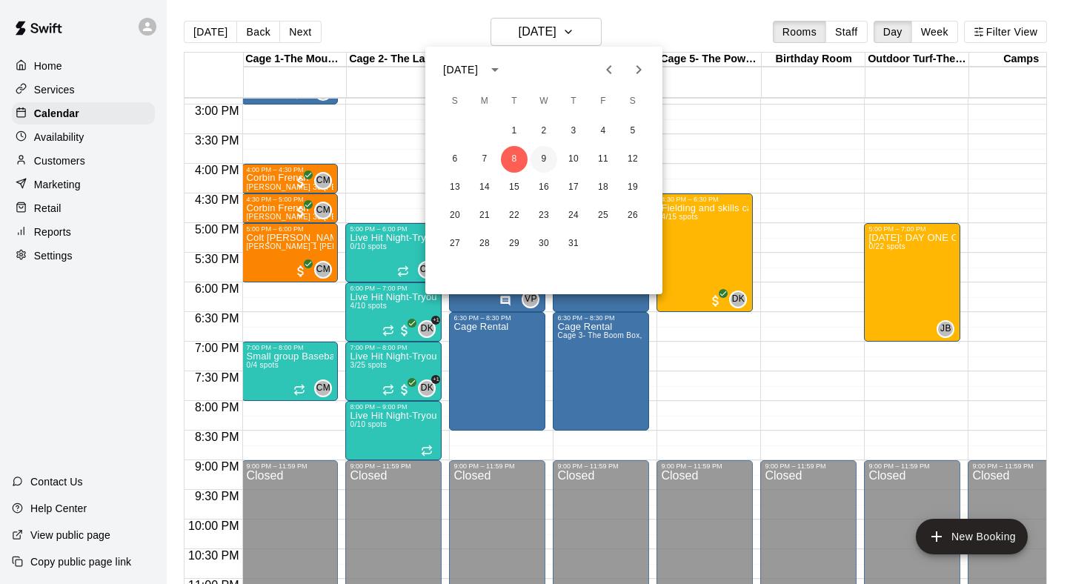
click at [545, 163] on button "9" at bounding box center [544, 159] width 27 height 27
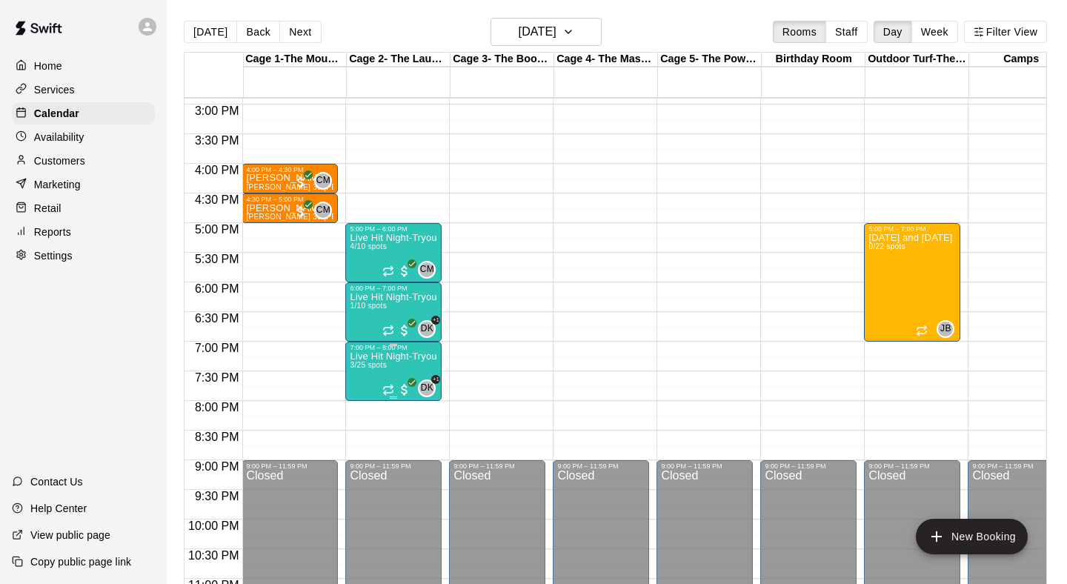
click at [396, 356] on p "Live Hit Night-Tryout Prep 13U-14U" at bounding box center [393, 356] width 87 height 0
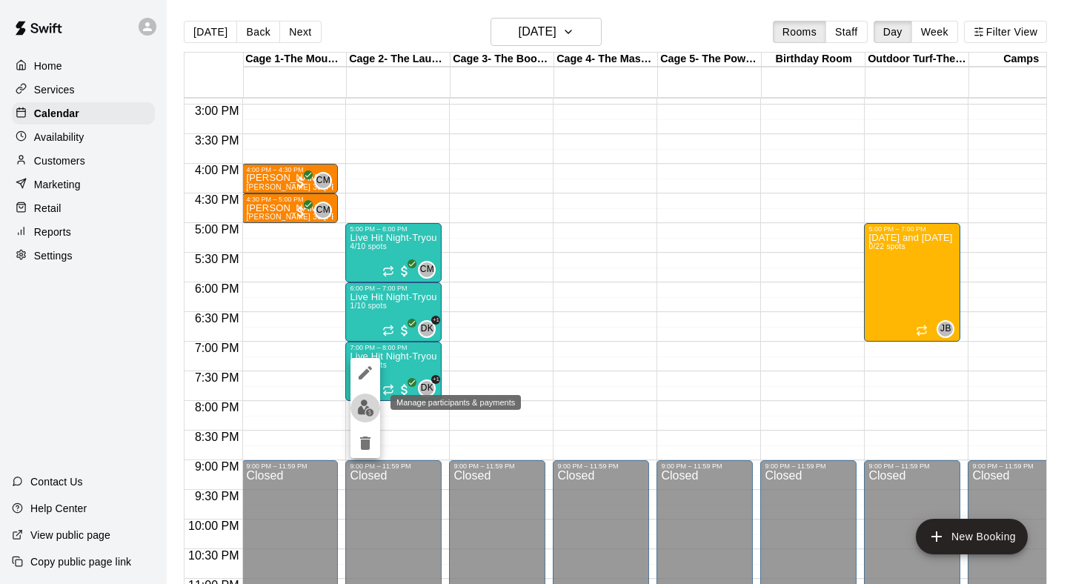
click at [361, 410] on img "edit" at bounding box center [365, 407] width 17 height 17
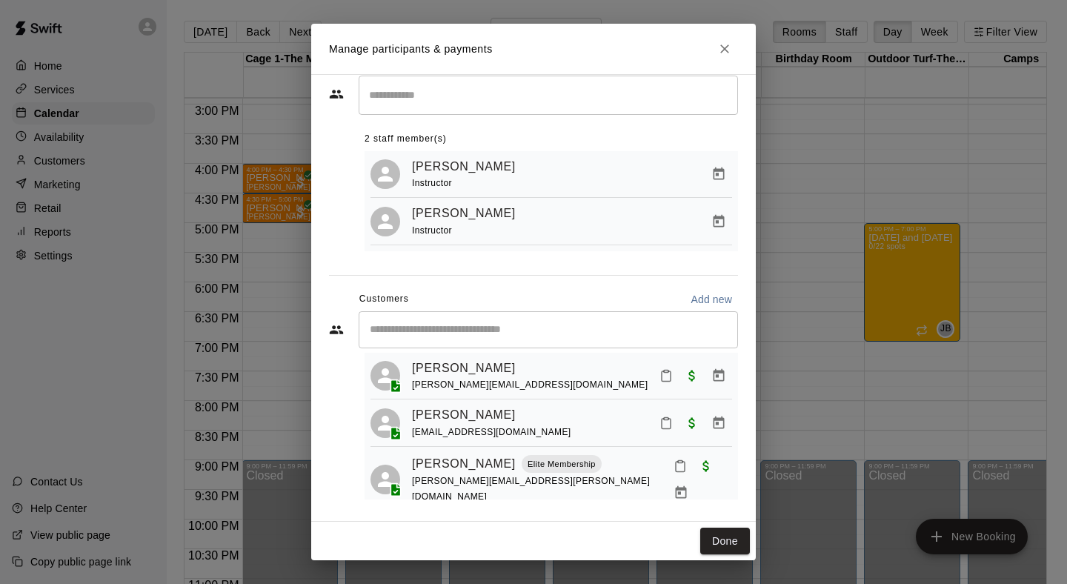
scroll to position [33, 0]
click at [287, 348] on div "Manage participants & payments Staff ​ 2 staff member(s) [PERSON_NAME] Instruct…" at bounding box center [533, 292] width 1067 height 584
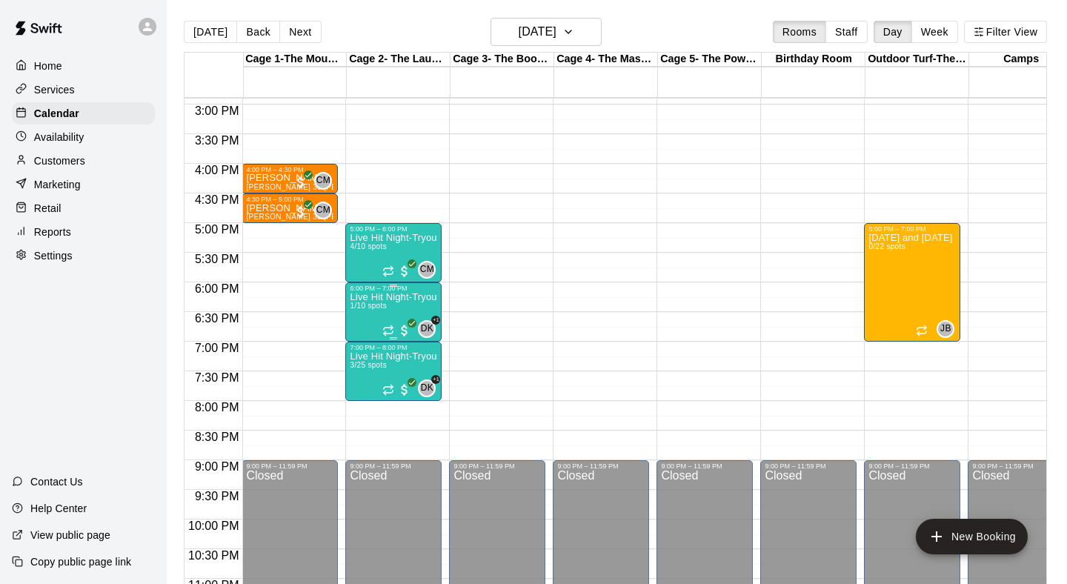
click at [403, 313] on div "Live Hit Night-Tryout Prep 10U-12U 1/10 spots" at bounding box center [393, 584] width 87 height 584
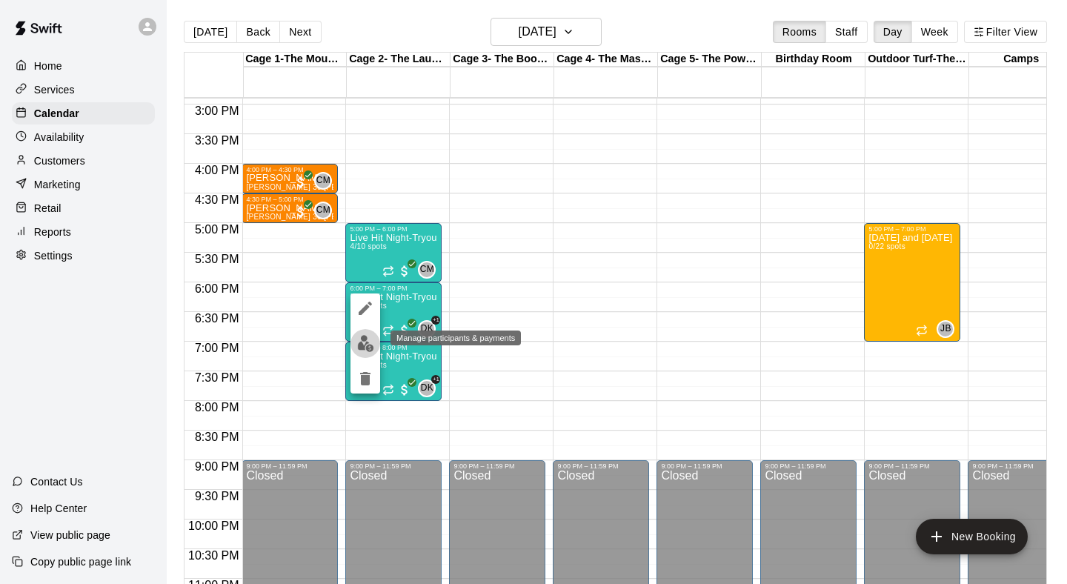
click at [368, 351] on img "edit" at bounding box center [365, 343] width 17 height 17
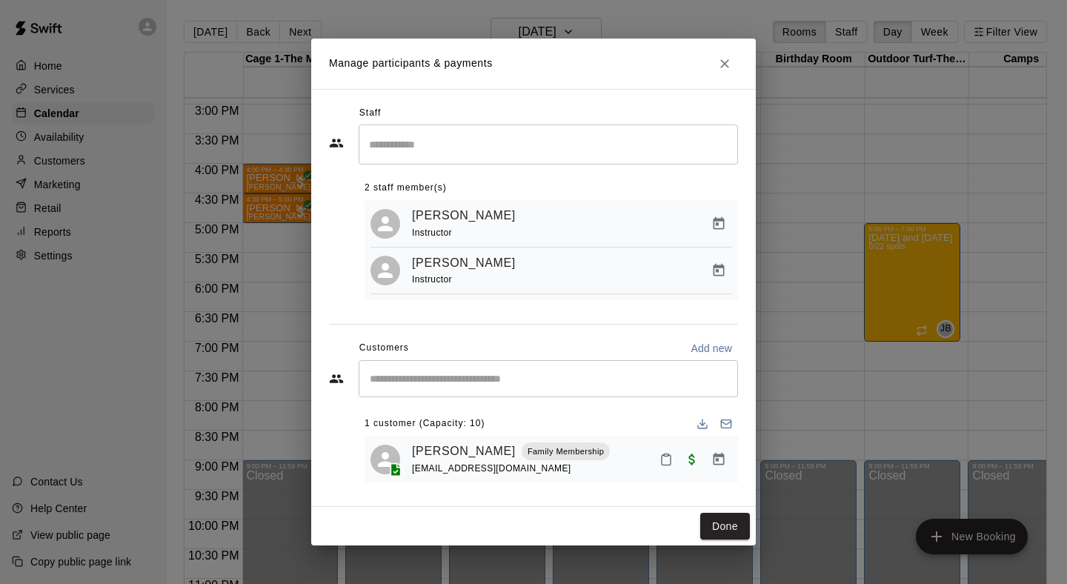
click at [279, 294] on div "Manage participants & payments Staff ​ 2 staff member(s) [PERSON_NAME] Instruct…" at bounding box center [533, 292] width 1067 height 584
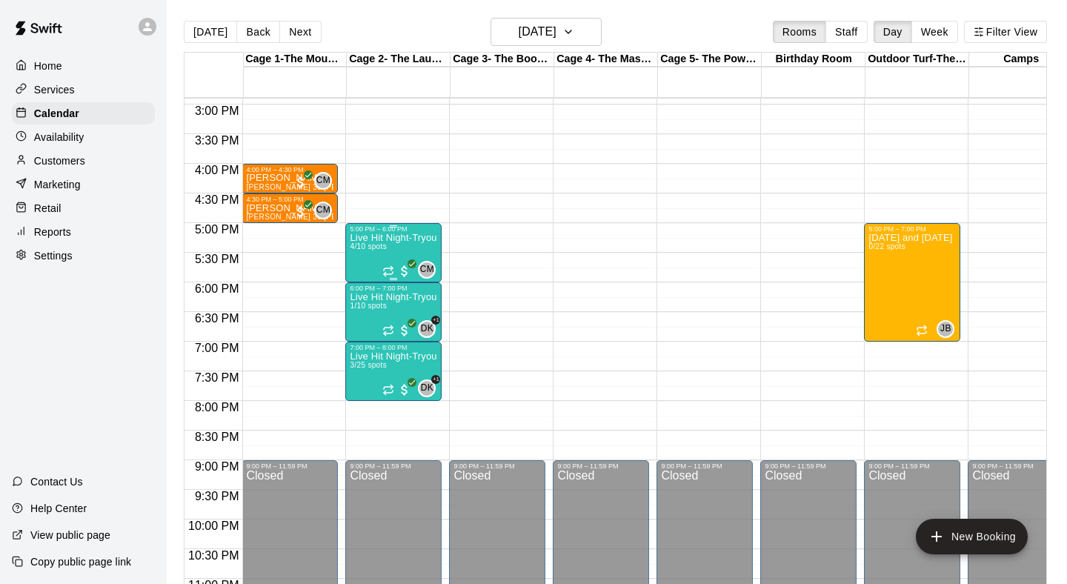
click at [395, 254] on div "Live Hit Night-Tryout Prep 7u-9u 4/10 spots" at bounding box center [393, 525] width 87 height 584
click at [368, 278] on img "edit" at bounding box center [365, 284] width 17 height 17
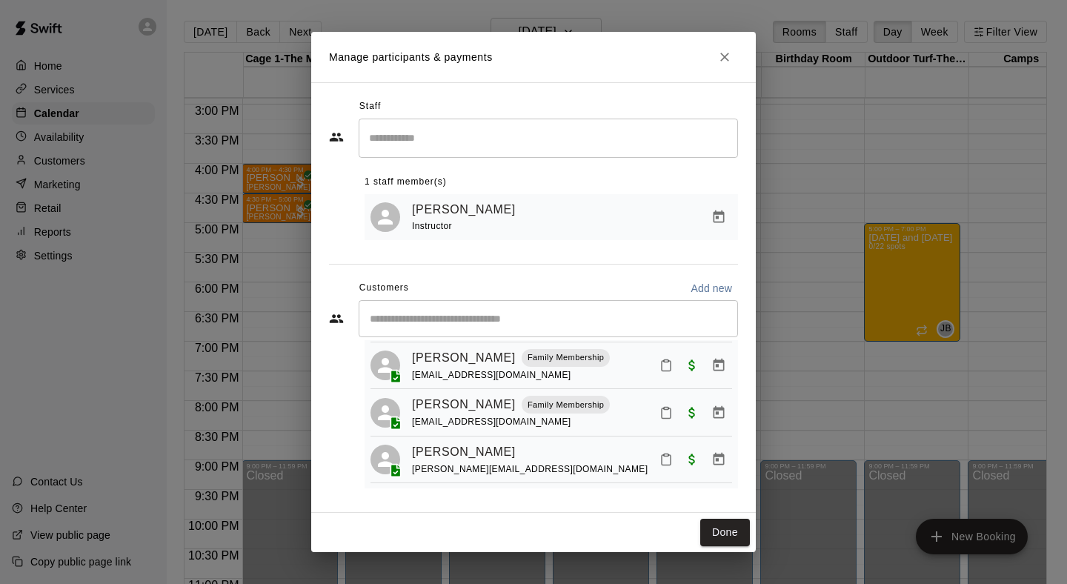
scroll to position [80, 0]
click at [282, 336] on div "Manage participants & payments Staff ​ 1 staff member(s) [PERSON_NAME] Instruct…" at bounding box center [533, 292] width 1067 height 584
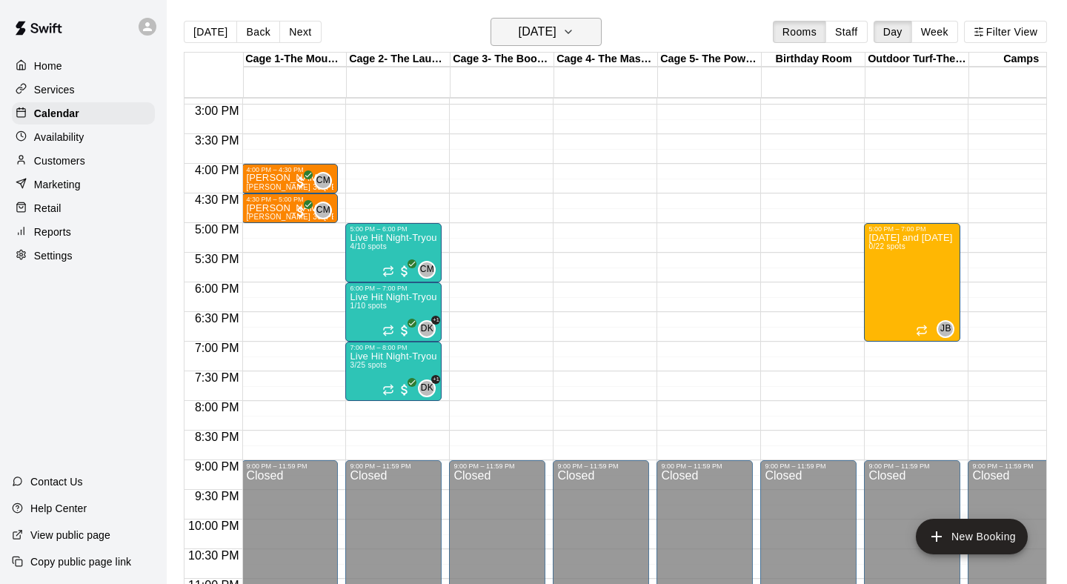
click at [541, 23] on h6 "[DATE]" at bounding box center [538, 31] width 38 height 21
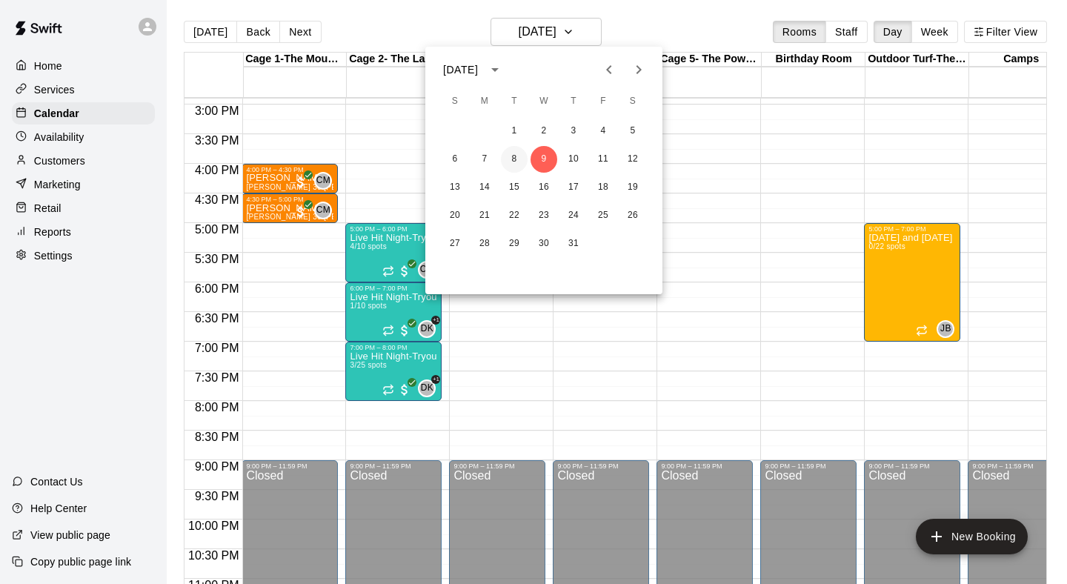
click at [514, 159] on button "8" at bounding box center [514, 159] width 27 height 27
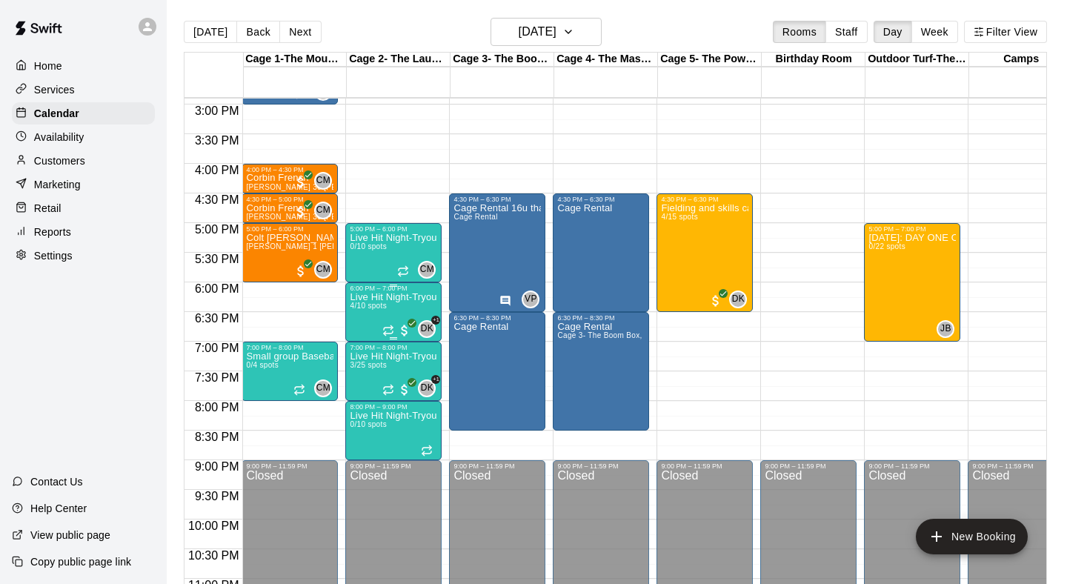
click at [376, 307] on span "4/10 spots" at bounding box center [368, 306] width 36 height 8
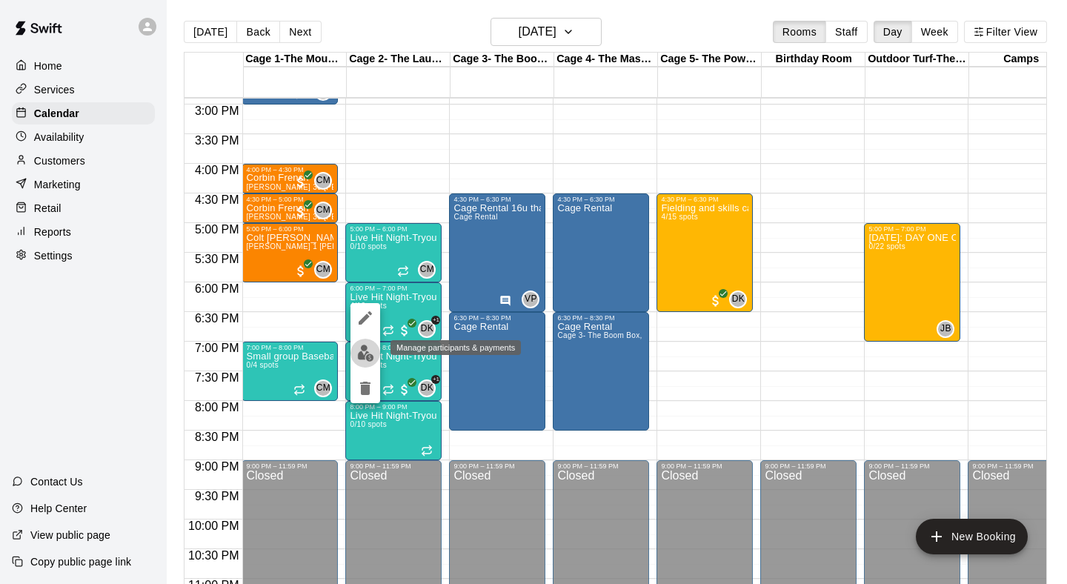
click at [358, 345] on img "edit" at bounding box center [365, 353] width 17 height 17
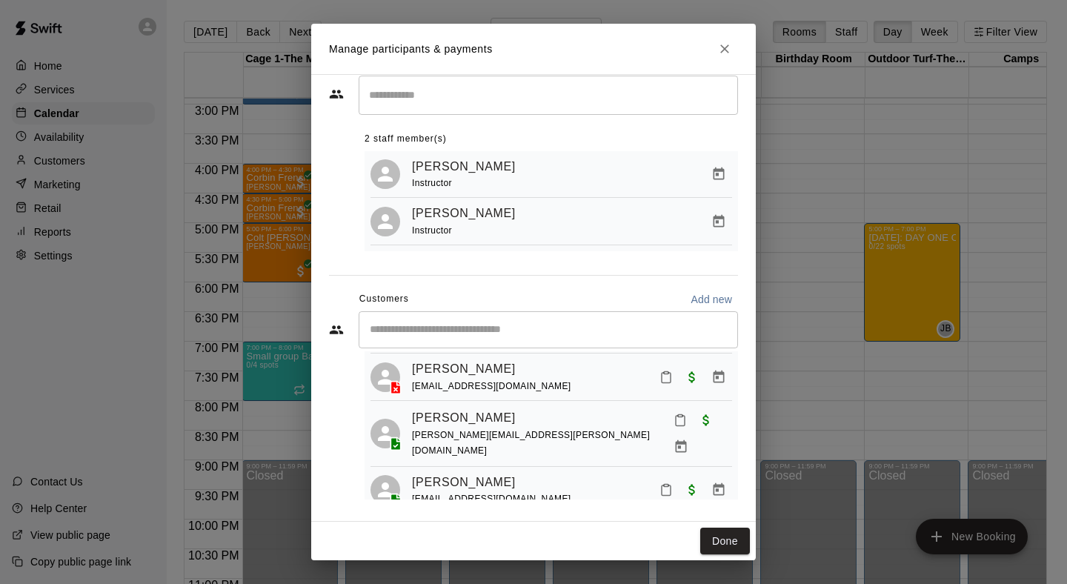
click at [267, 299] on div "Manage participants & payments Staff ​ 2 staff member(s) [PERSON_NAME] Instruct…" at bounding box center [533, 292] width 1067 height 584
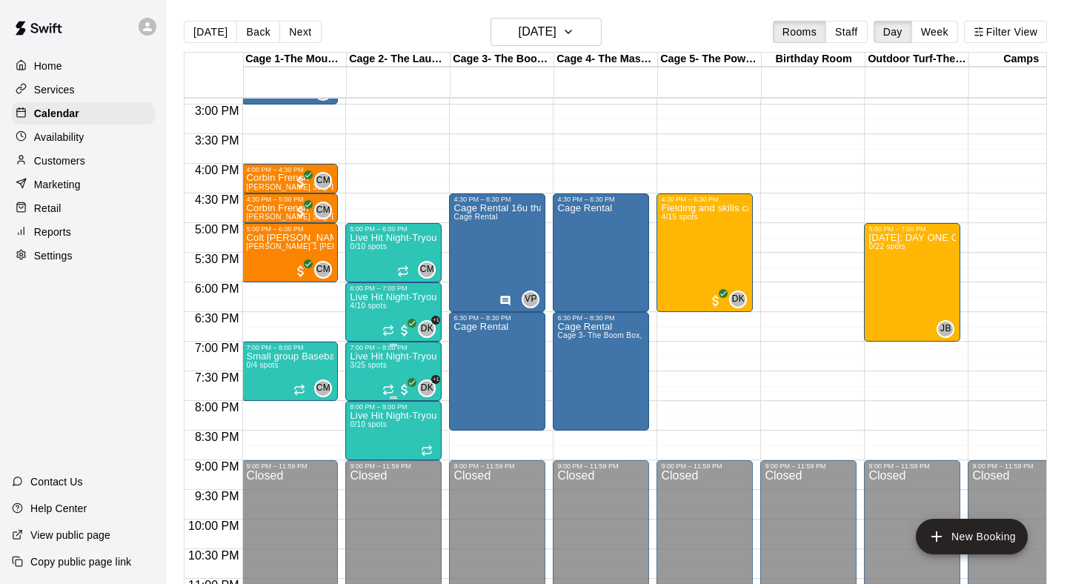
click at [378, 363] on span "3/25 spots" at bounding box center [368, 365] width 36 height 8
click at [365, 403] on button "edit" at bounding box center [365, 412] width 30 height 29
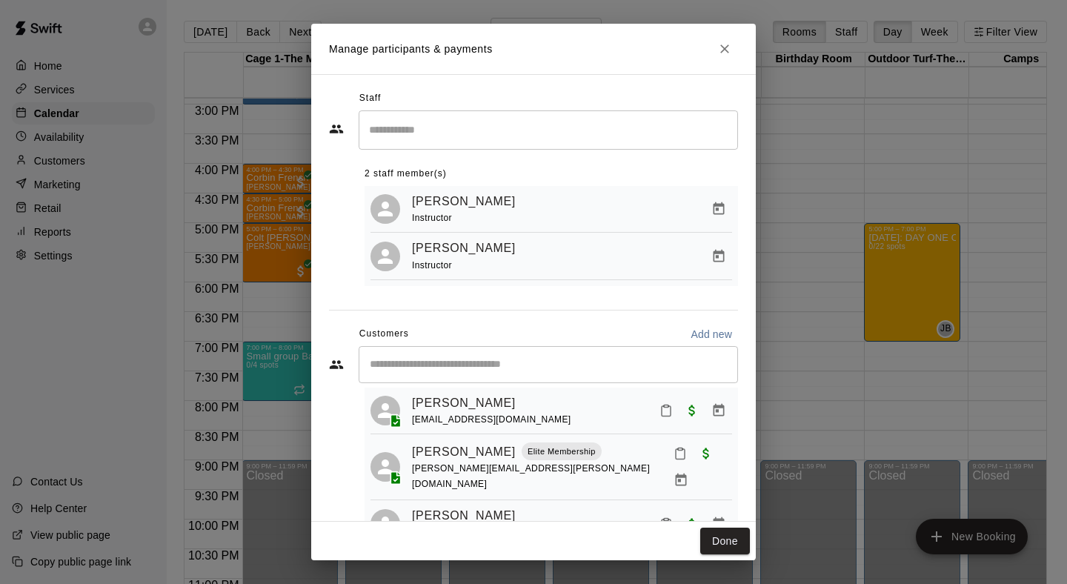
scroll to position [33, 0]
click at [287, 259] on div "Manage participants & payments Staff ​ 2 staff member(s) [PERSON_NAME] Instruct…" at bounding box center [533, 292] width 1067 height 584
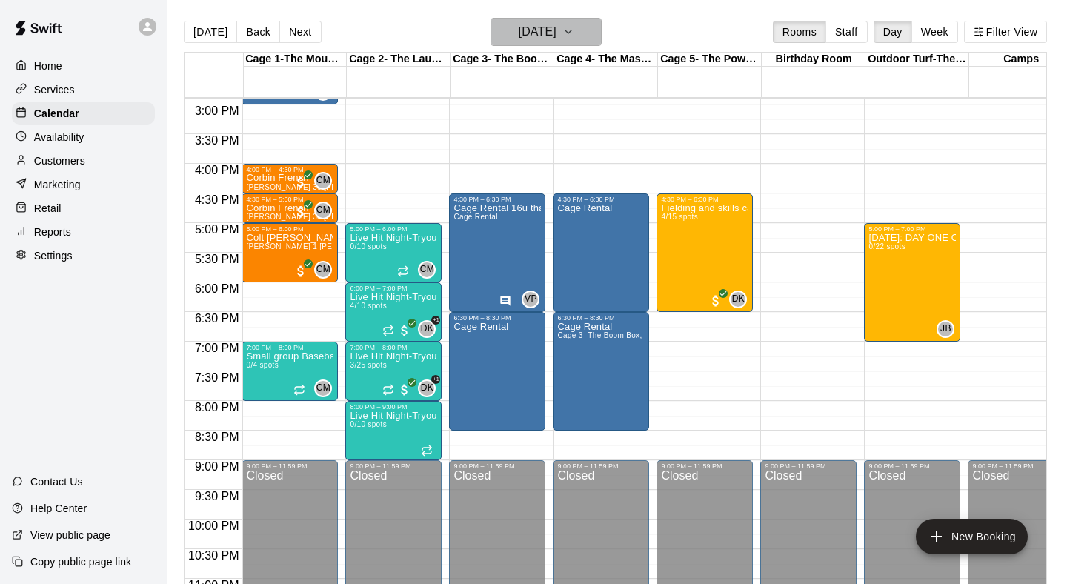
click at [556, 40] on h6 "[DATE]" at bounding box center [538, 31] width 38 height 21
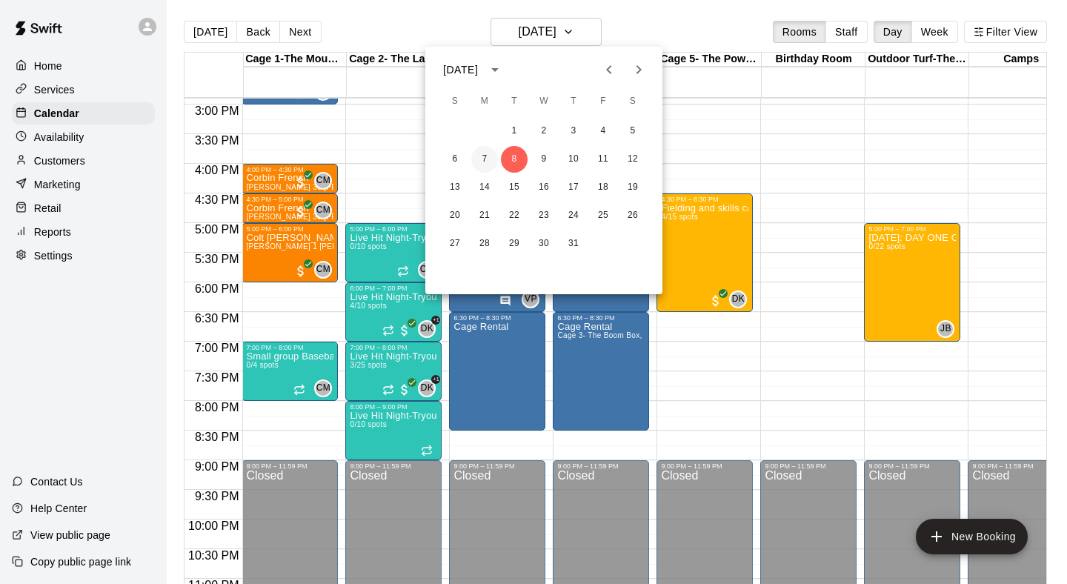
click at [482, 163] on button "7" at bounding box center [484, 159] width 27 height 27
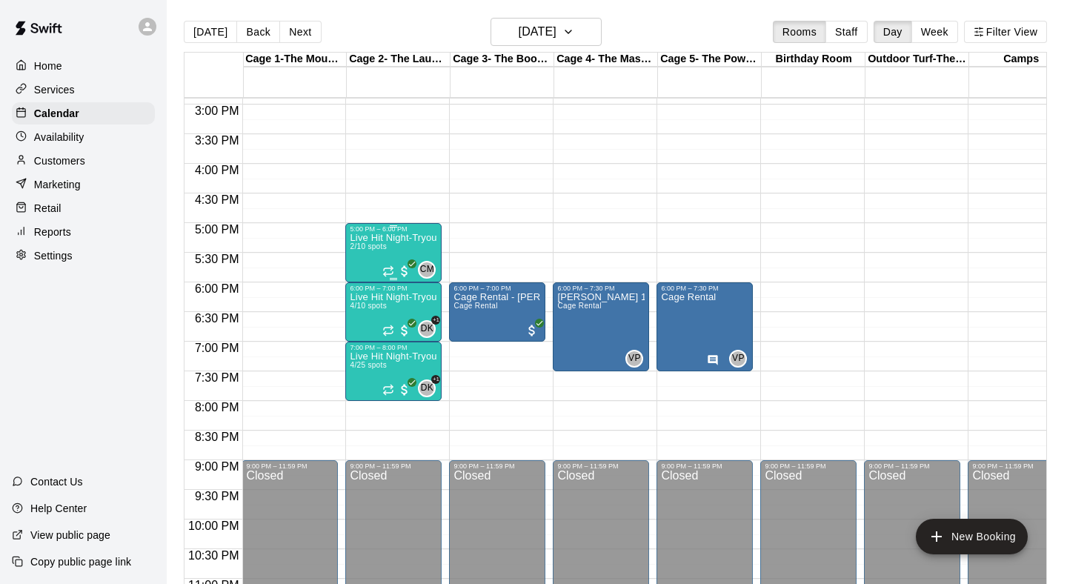
click at [386, 238] on p "Live Hit Night-Tryout Prep 7u-9u" at bounding box center [393, 238] width 87 height 0
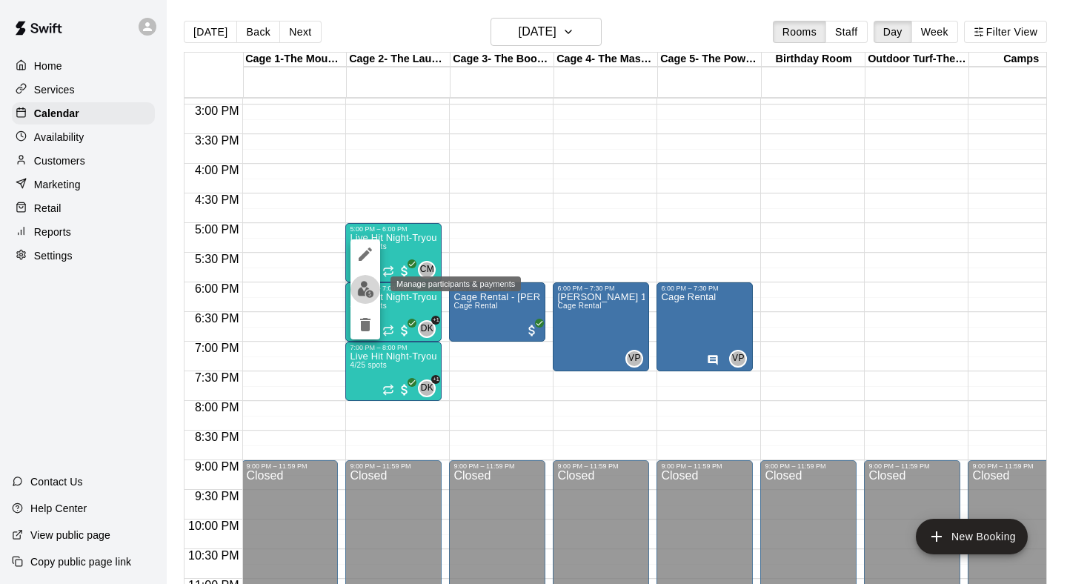
click at [370, 282] on img "edit" at bounding box center [365, 289] width 17 height 17
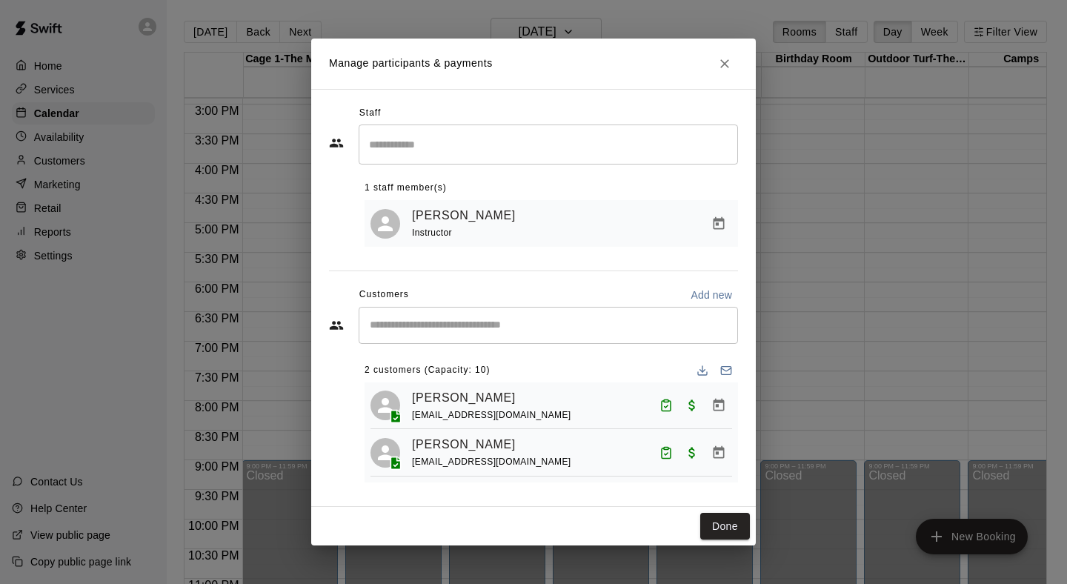
click at [280, 288] on div "Manage participants & payments Staff ​ 1 staff member(s) [PERSON_NAME] Instruct…" at bounding box center [533, 292] width 1067 height 584
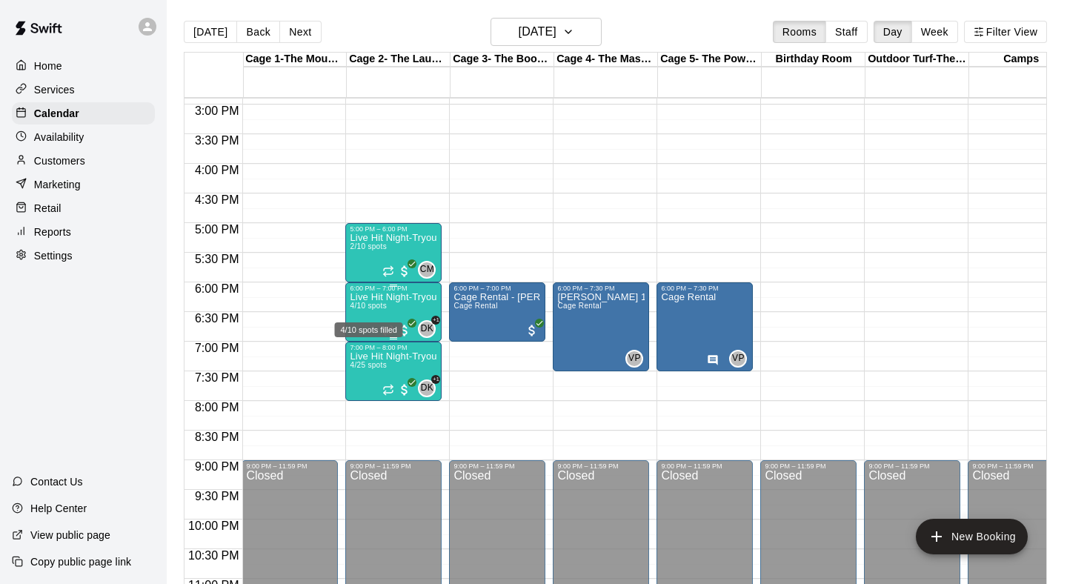
click at [386, 310] on span "4/10 spots" at bounding box center [368, 306] width 36 height 8
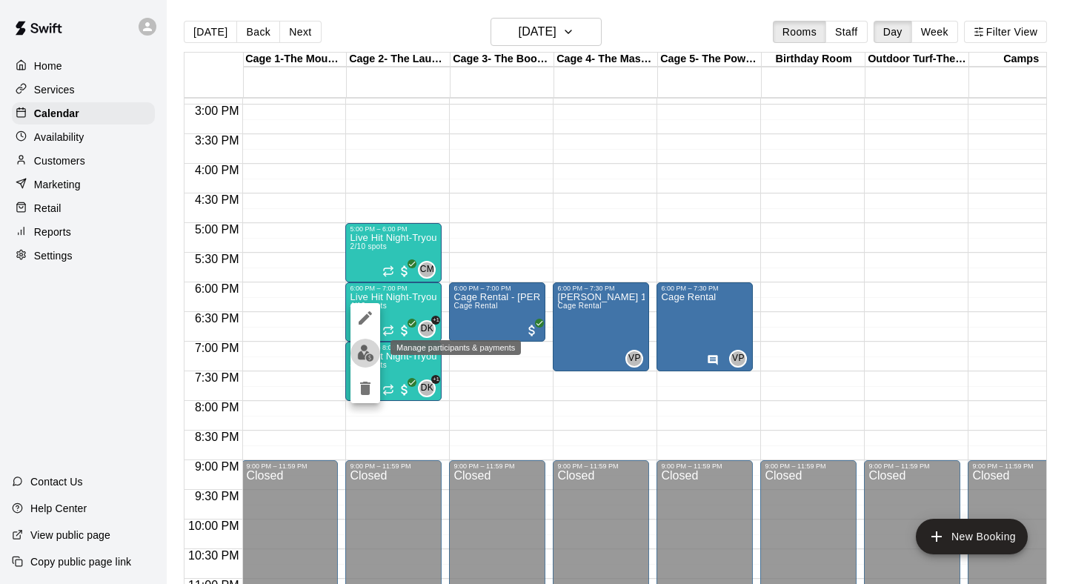
click at [362, 349] on img "edit" at bounding box center [365, 353] width 17 height 17
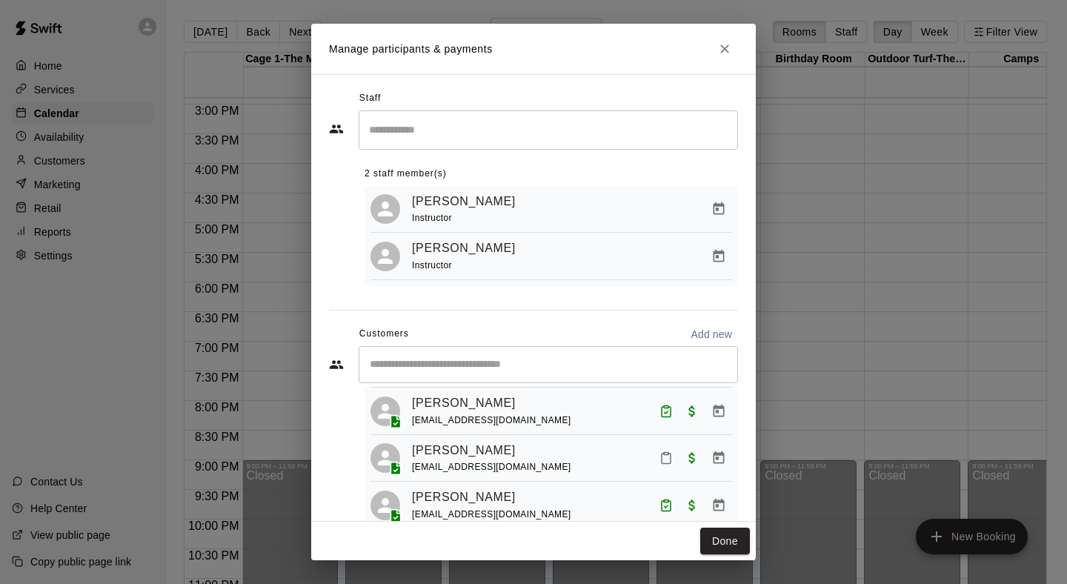
scroll to position [80, 0]
click at [290, 306] on div "Manage participants & payments Staff ​ 2 staff member(s) [PERSON_NAME] Instruct…" at bounding box center [533, 292] width 1067 height 584
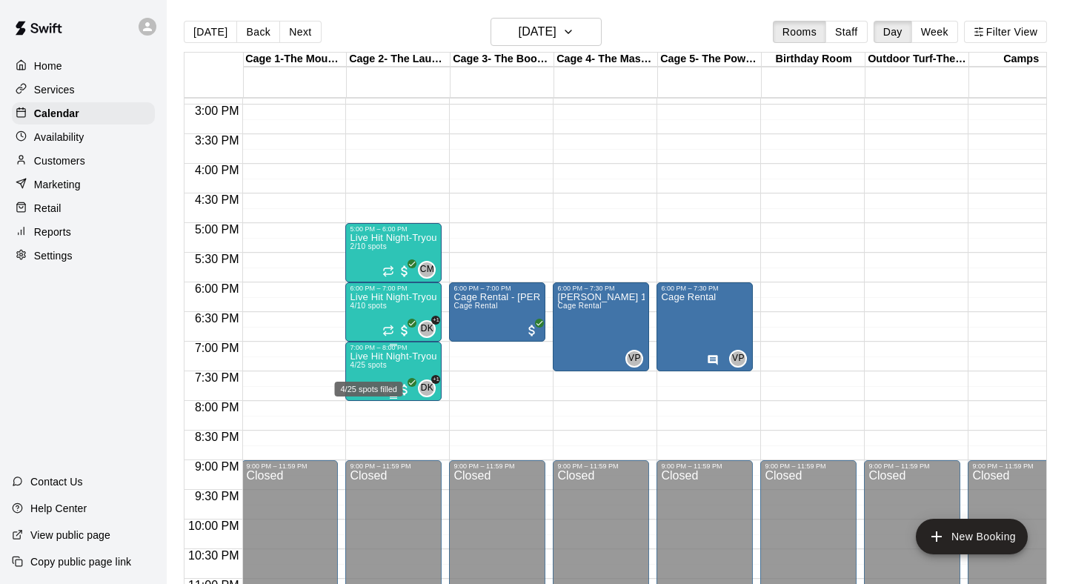
click at [368, 363] on span "4/25 spots" at bounding box center [368, 365] width 36 height 8
click at [365, 408] on img "edit" at bounding box center [365, 412] width 17 height 17
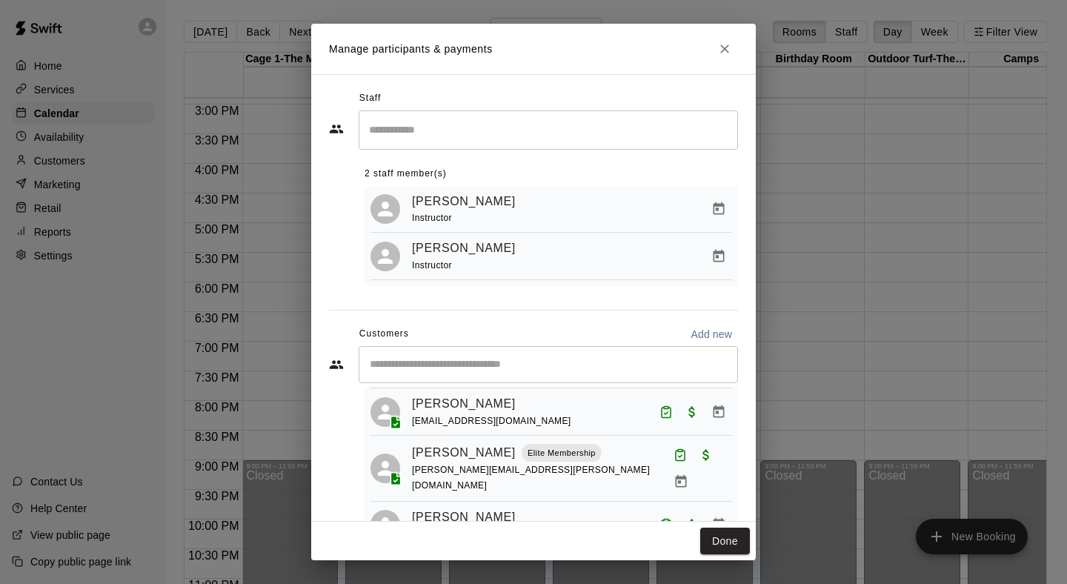
click at [287, 310] on div "Manage participants & payments Staff ​ 2 staff member(s) [PERSON_NAME] Instruct…" at bounding box center [533, 292] width 1067 height 584
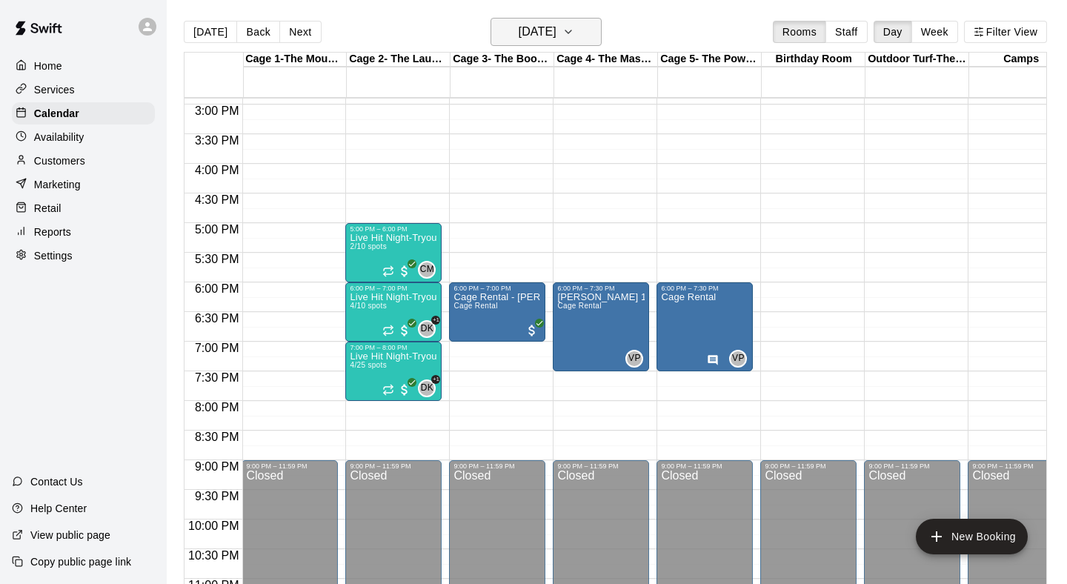
click at [519, 40] on h6 "[DATE]" at bounding box center [538, 31] width 38 height 21
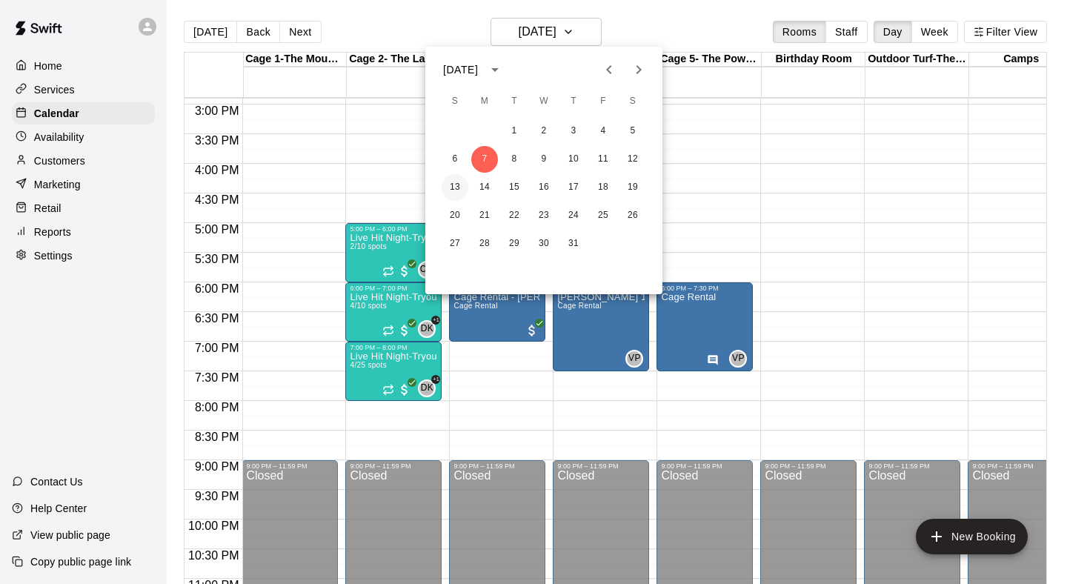
click at [453, 185] on button "13" at bounding box center [455, 187] width 27 height 27
